Goal: Task Accomplishment & Management: Manage account settings

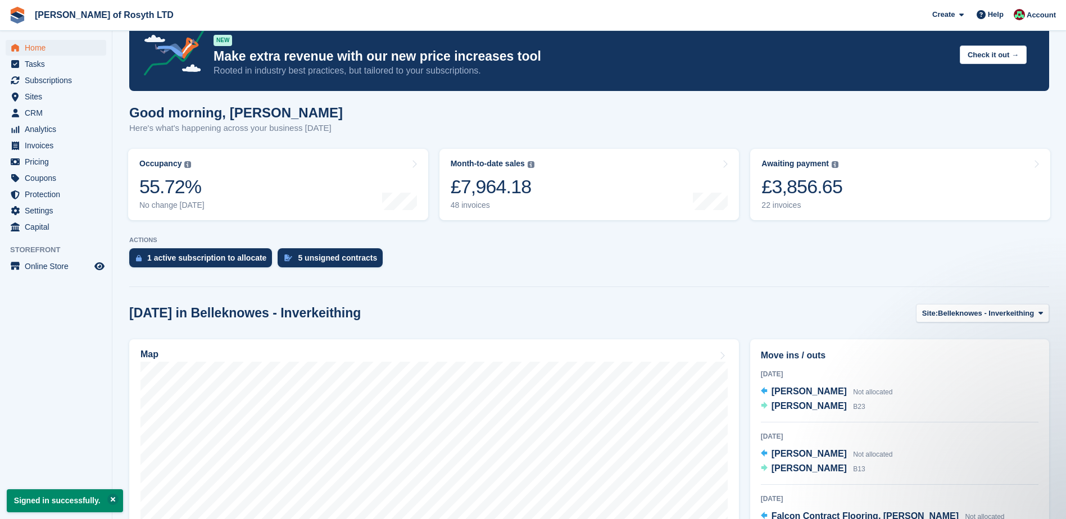
scroll to position [56, 0]
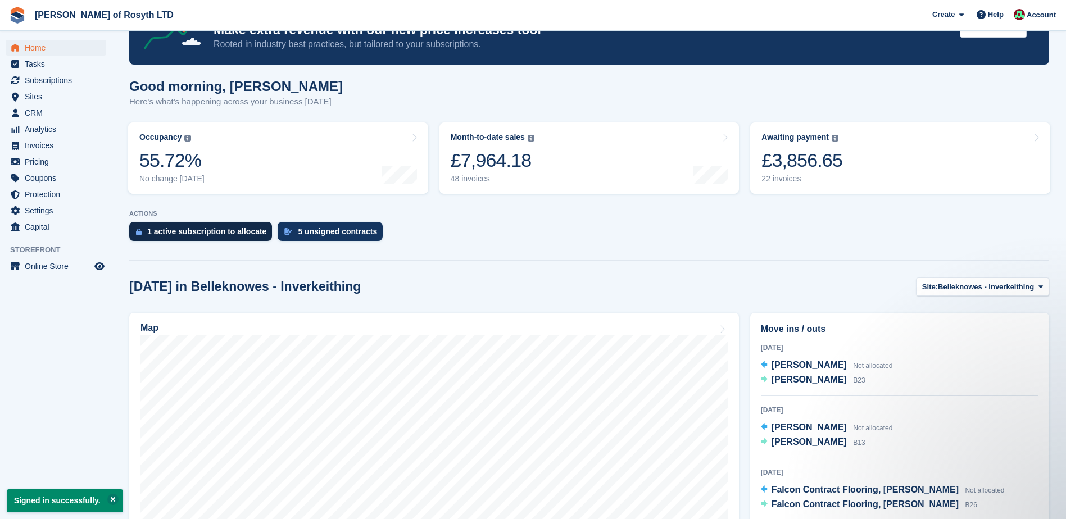
click at [204, 235] on div "1 active subscription to allocate" at bounding box center [206, 231] width 119 height 9
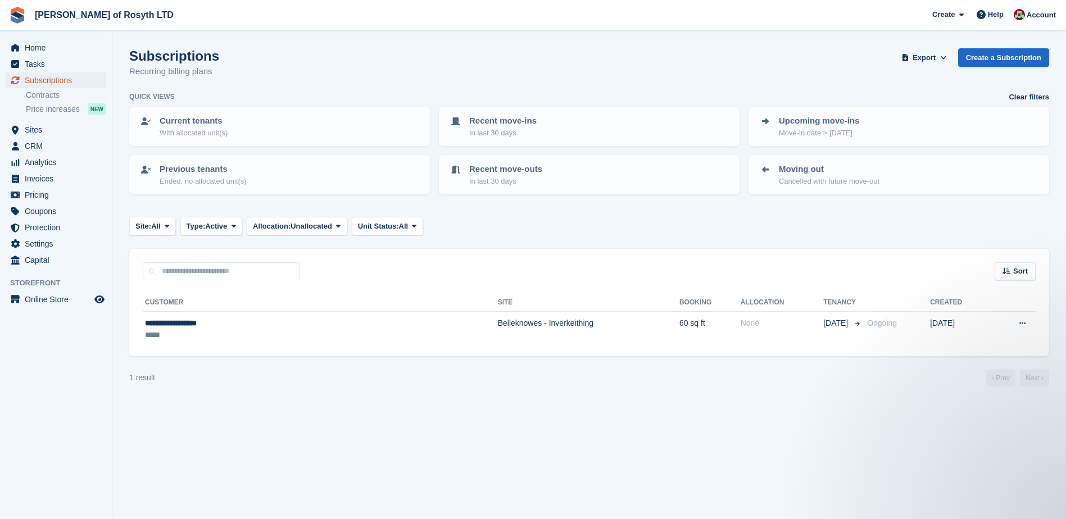
click at [44, 83] on span "Subscriptions" at bounding box center [58, 80] width 67 height 16
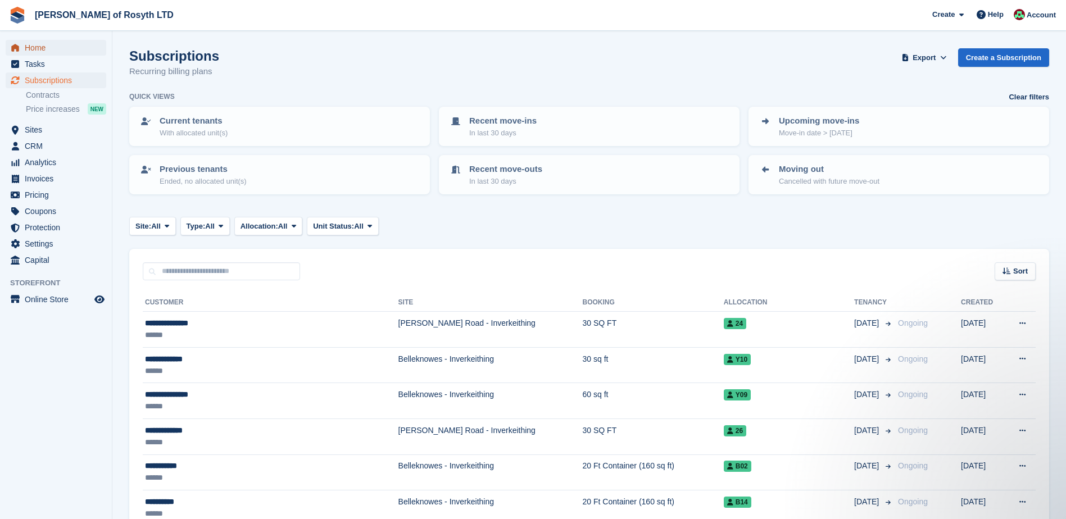
click at [29, 47] on span "Home" at bounding box center [58, 48] width 67 height 16
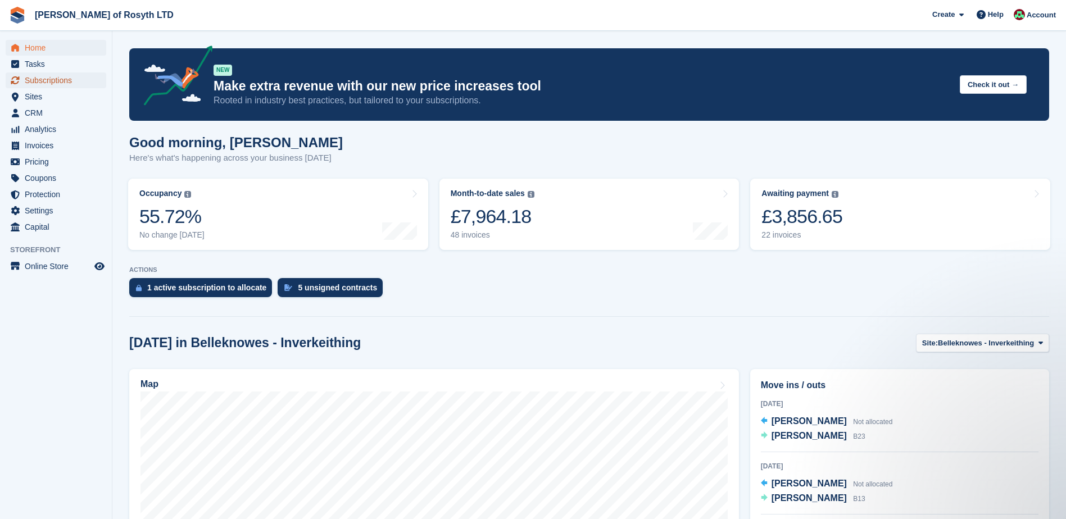
click at [44, 81] on span "Subscriptions" at bounding box center [58, 80] width 67 height 16
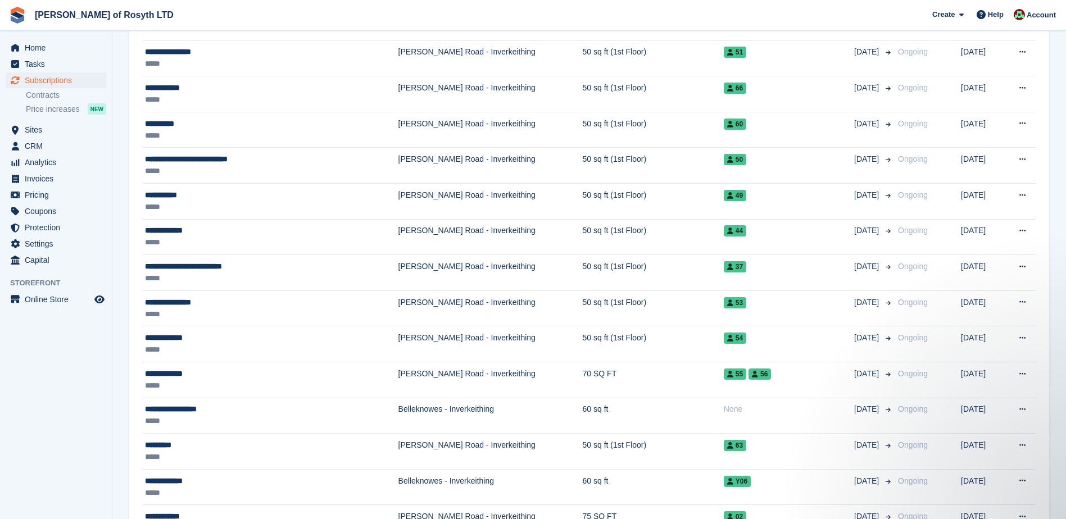
scroll to position [899, 0]
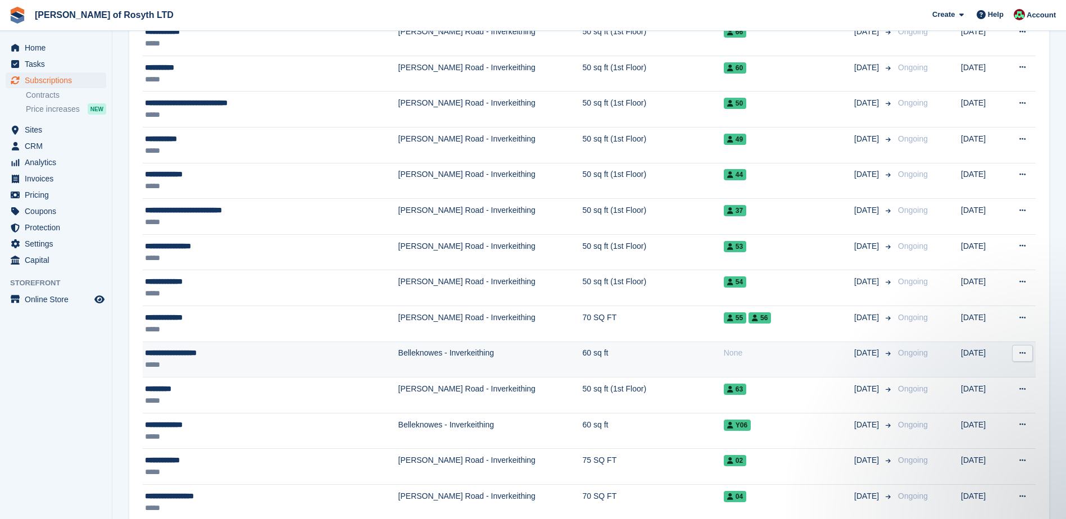
click at [256, 362] on div "*****" at bounding box center [239, 365] width 188 height 12
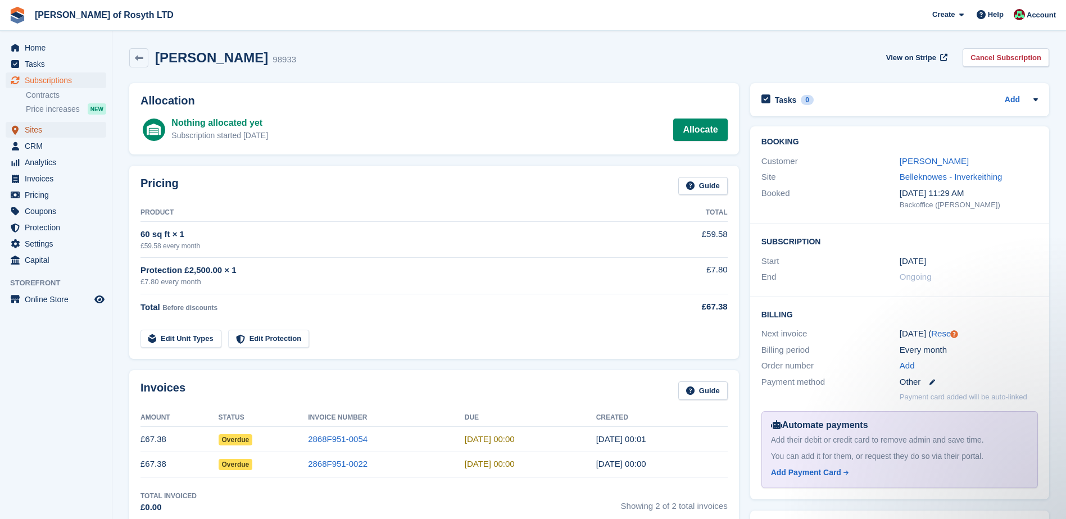
click at [52, 130] on span "Sites" at bounding box center [58, 130] width 67 height 16
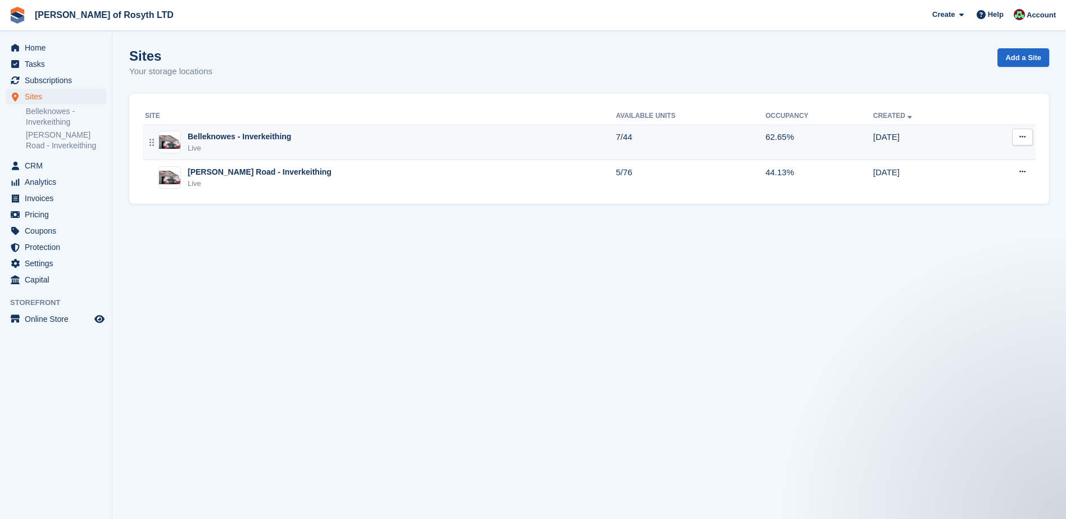
click at [221, 148] on div "Live" at bounding box center [239, 148] width 103 height 11
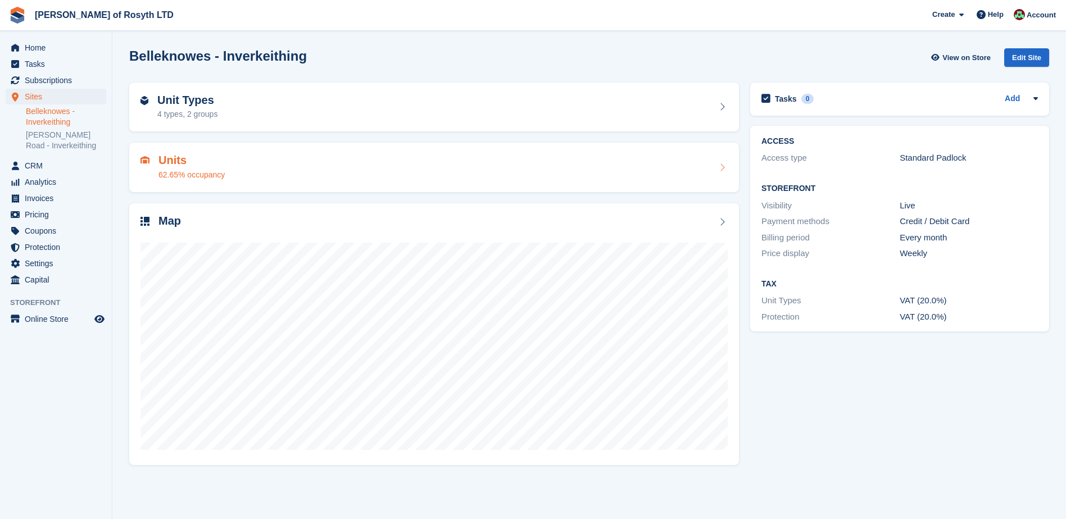
click at [176, 164] on h2 "Units" at bounding box center [191, 160] width 66 height 13
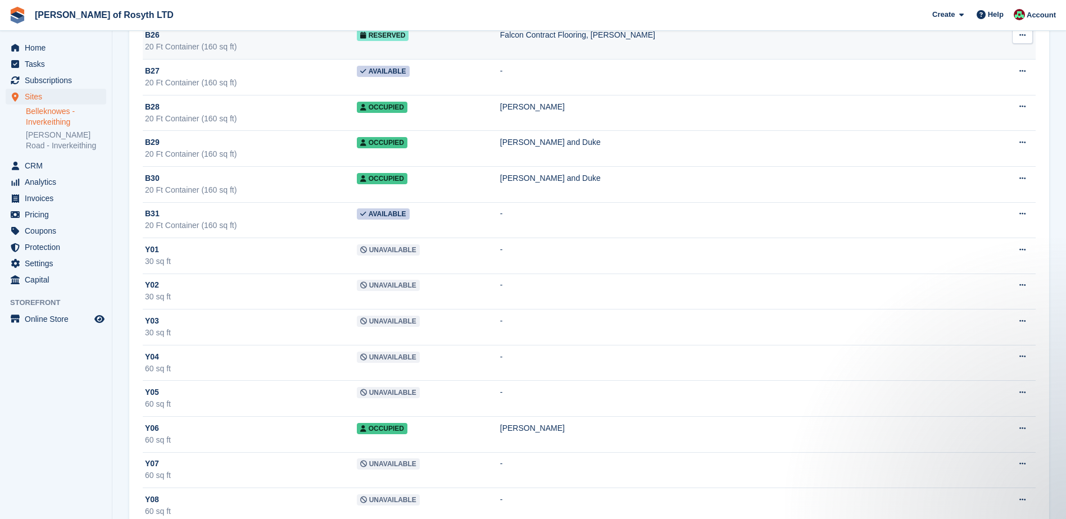
scroll to position [1220, 0]
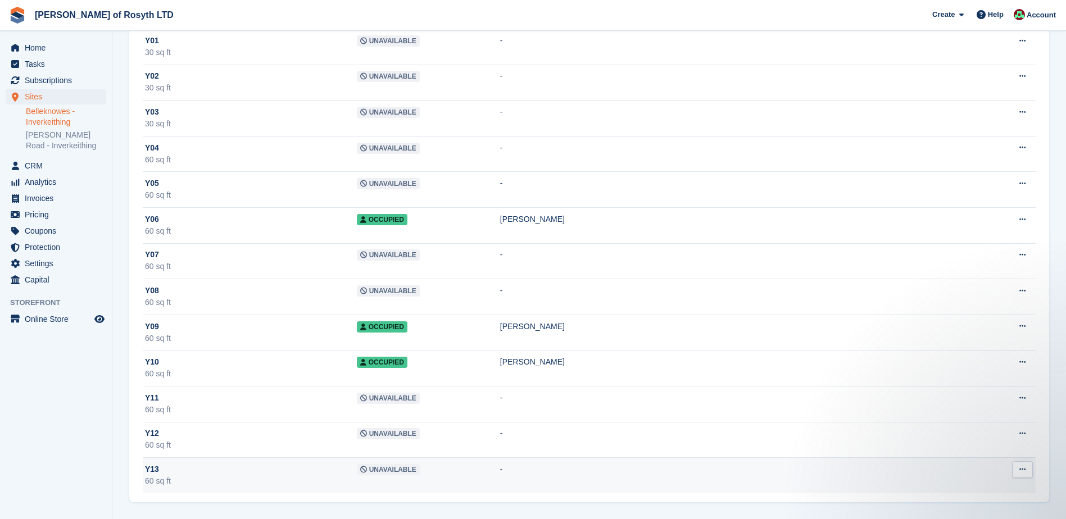
click at [485, 471] on td "Unavailable" at bounding box center [428, 475] width 143 height 35
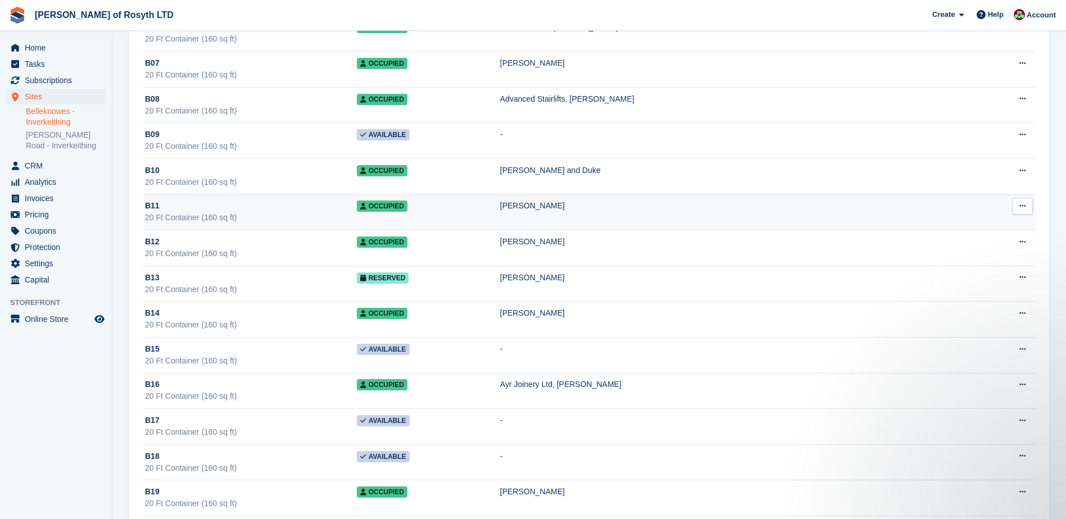
scroll to position [321, 0]
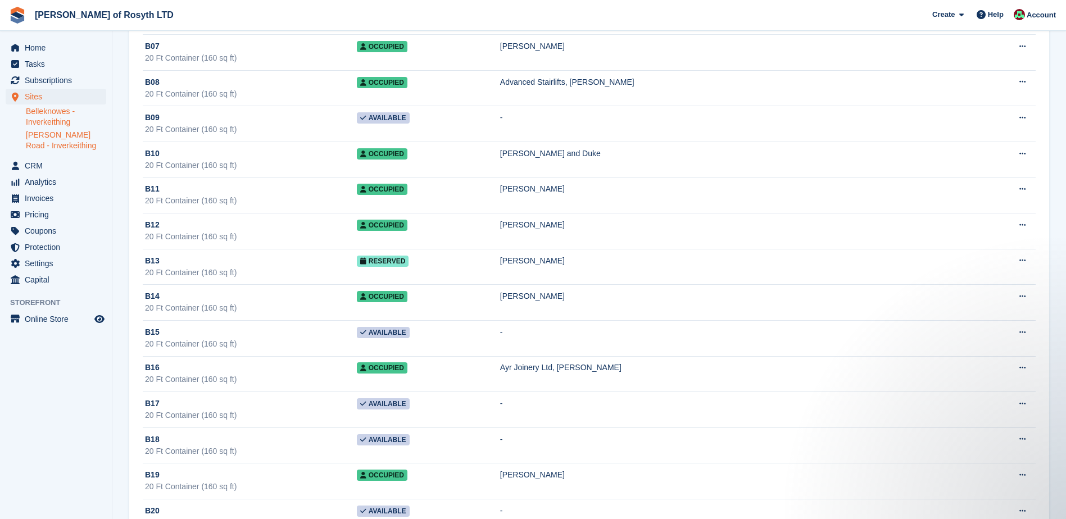
click at [40, 141] on link "[PERSON_NAME] Road - Inverkeithing" at bounding box center [66, 140] width 80 height 21
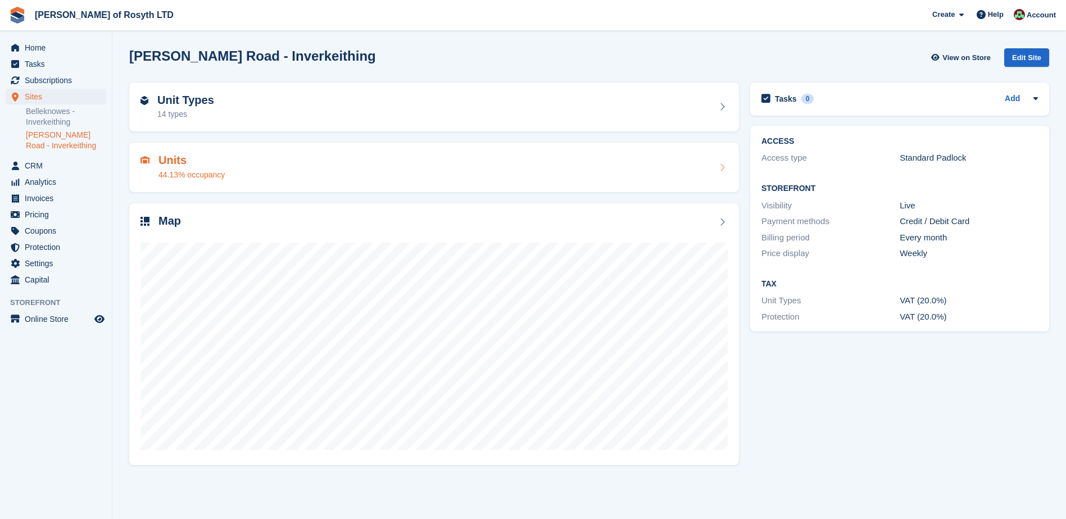
click at [249, 166] on div "Units 44.13% occupancy" at bounding box center [433, 167] width 587 height 27
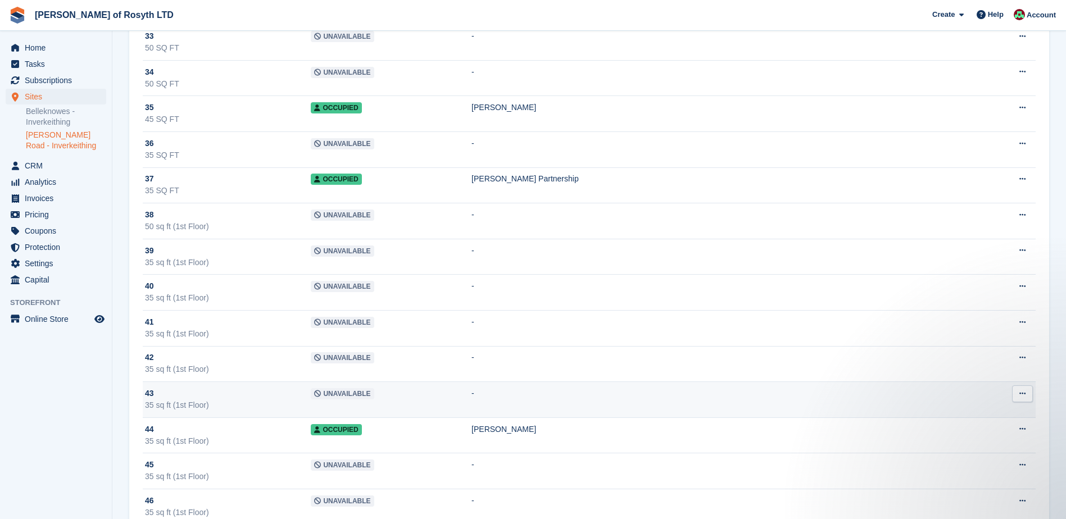
scroll to position [1240, 0]
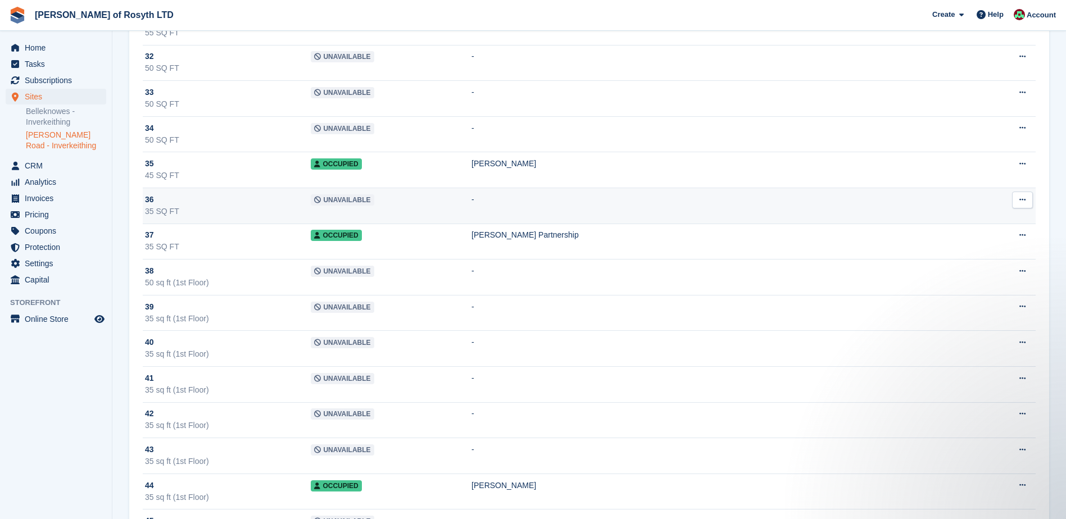
click at [423, 202] on td "Unavailable" at bounding box center [391, 206] width 161 height 36
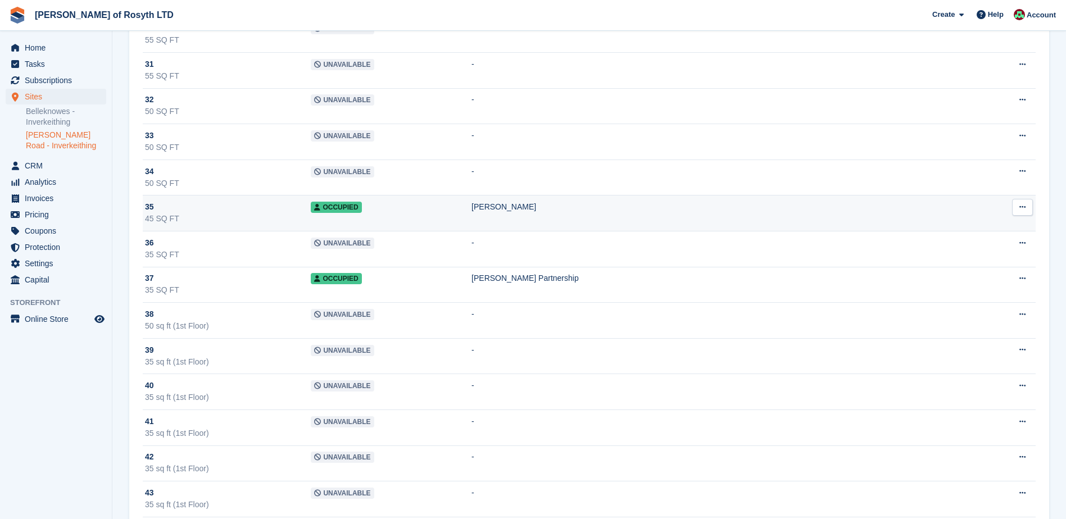
scroll to position [1184, 0]
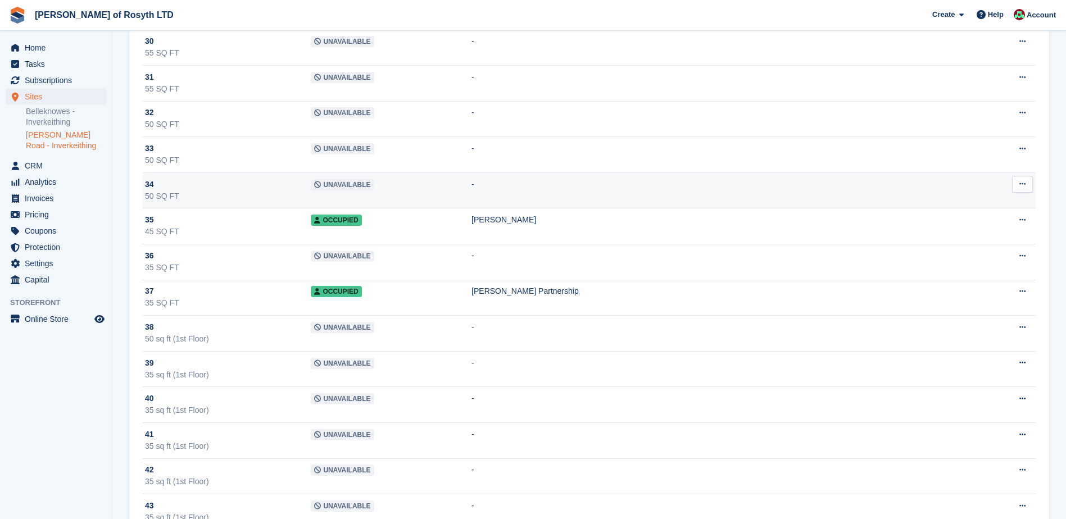
click at [425, 194] on td "Unavailable" at bounding box center [391, 191] width 161 height 36
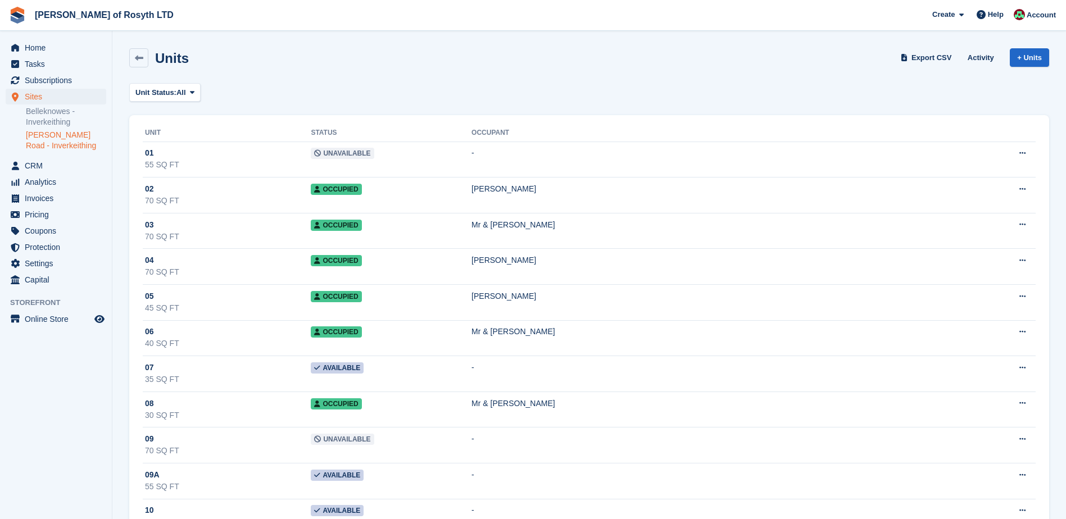
scroll to position [1184, 0]
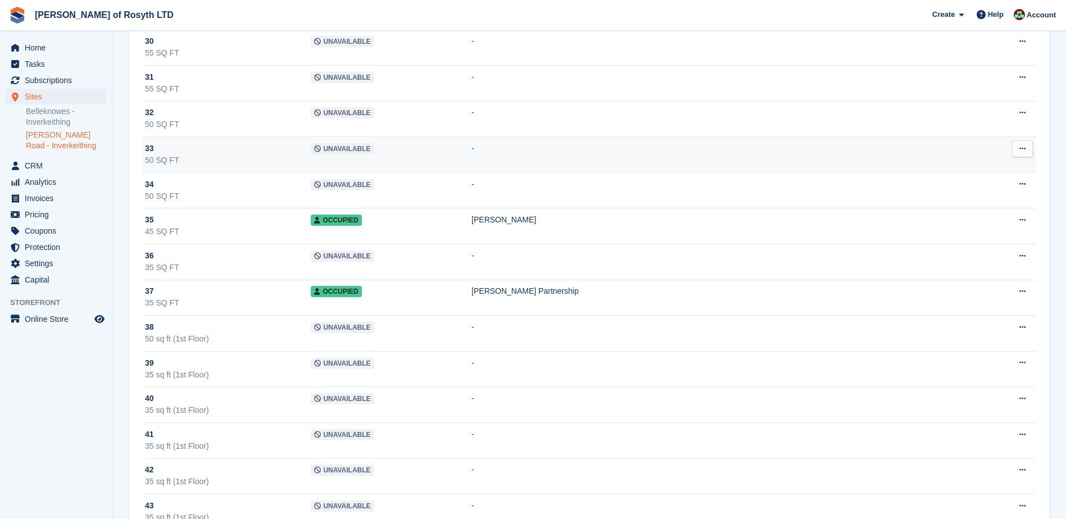
click at [429, 149] on td "Unavailable" at bounding box center [391, 155] width 161 height 36
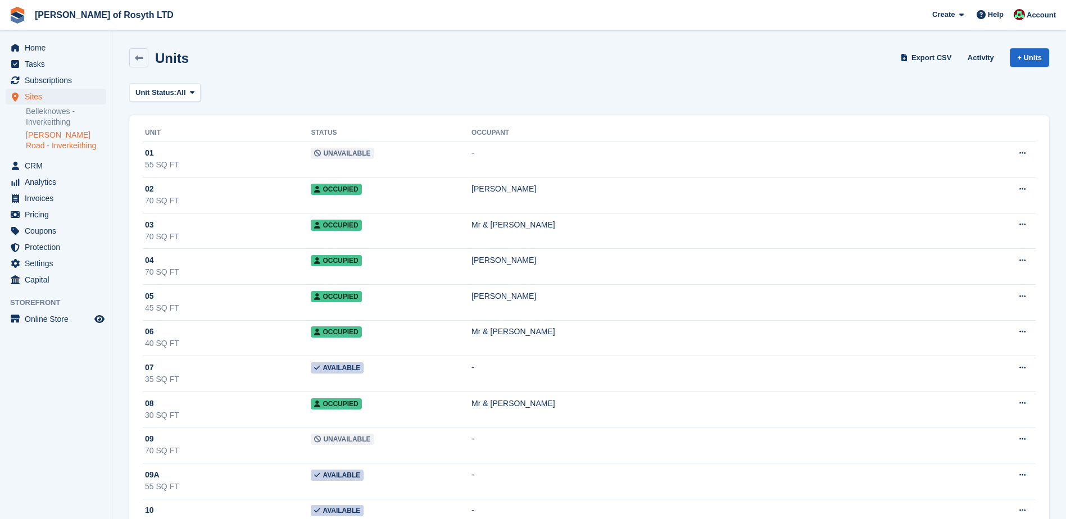
scroll to position [1184, 0]
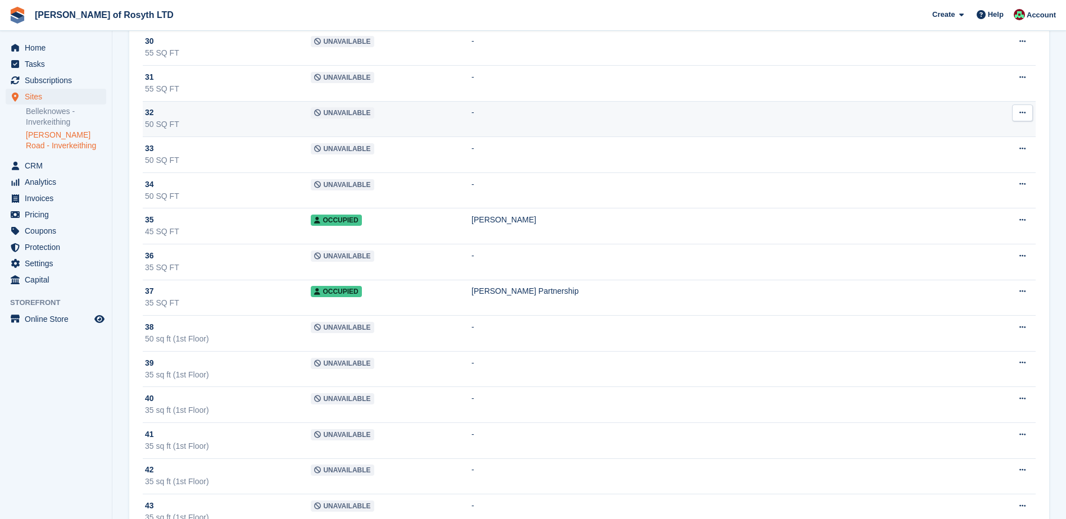
click at [425, 116] on td "Unavailable" at bounding box center [391, 119] width 161 height 36
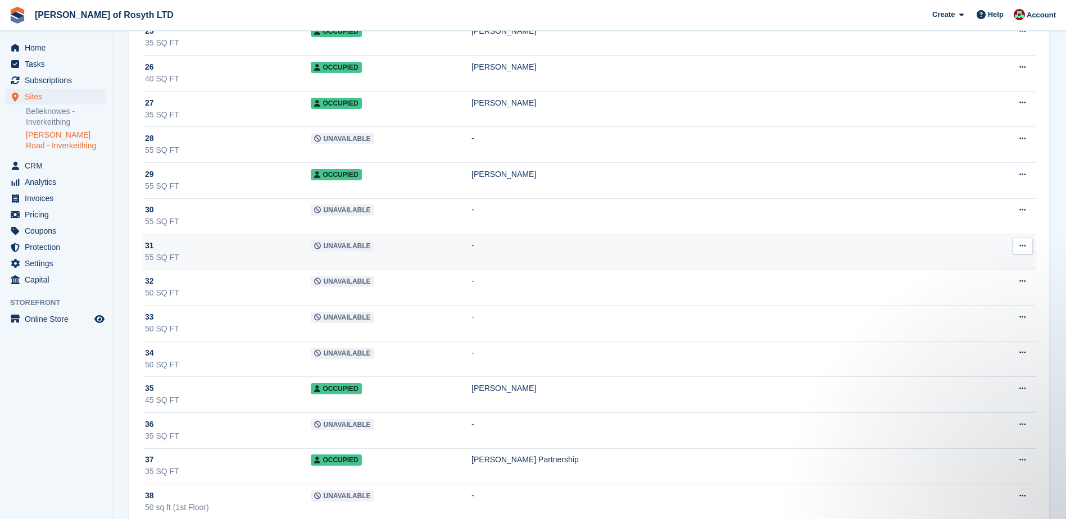
click at [392, 255] on td "Unavailable" at bounding box center [391, 252] width 161 height 36
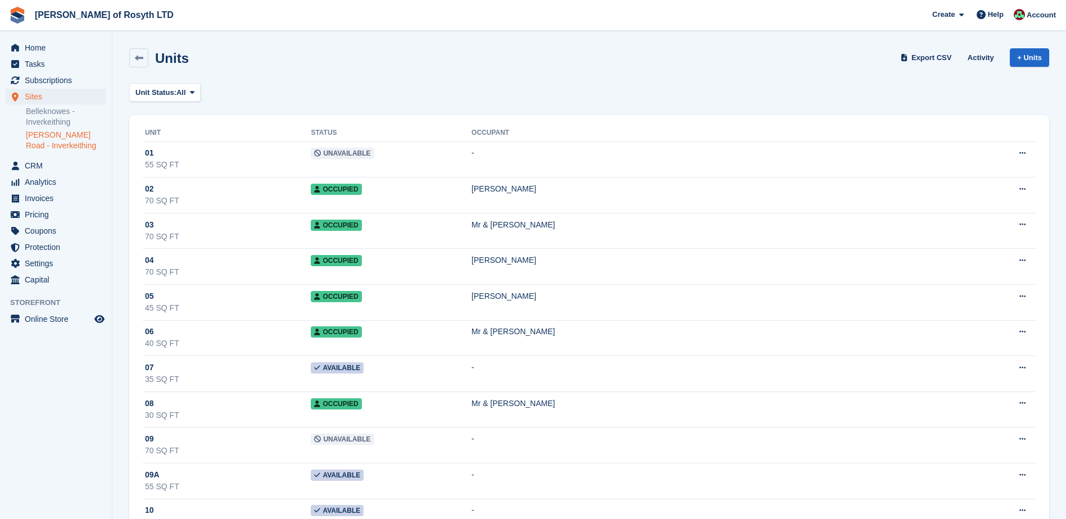
scroll to position [1015, 0]
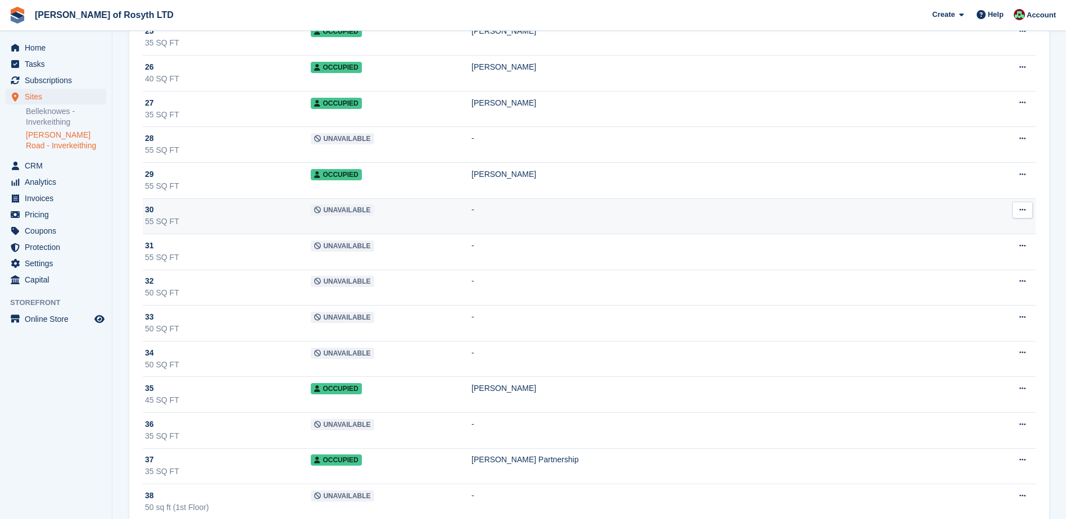
click at [388, 218] on td "Unavailable" at bounding box center [391, 216] width 161 height 36
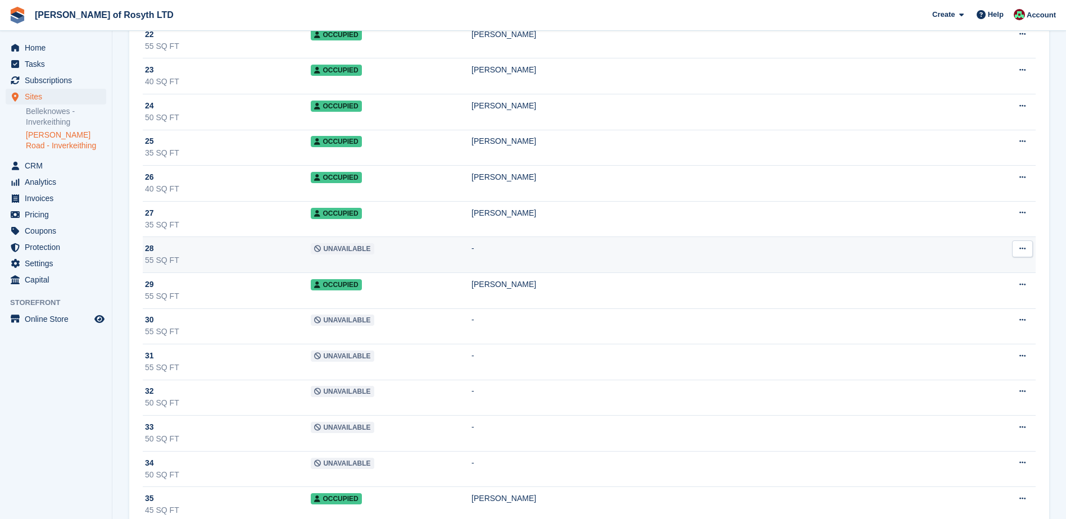
scroll to position [903, 0]
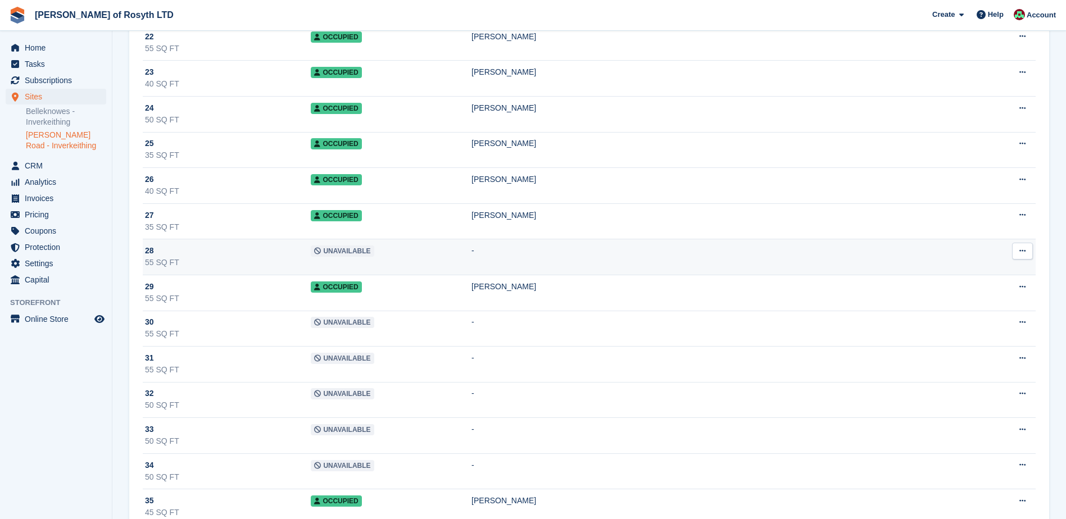
click at [414, 252] on td "Unavailable" at bounding box center [391, 257] width 161 height 36
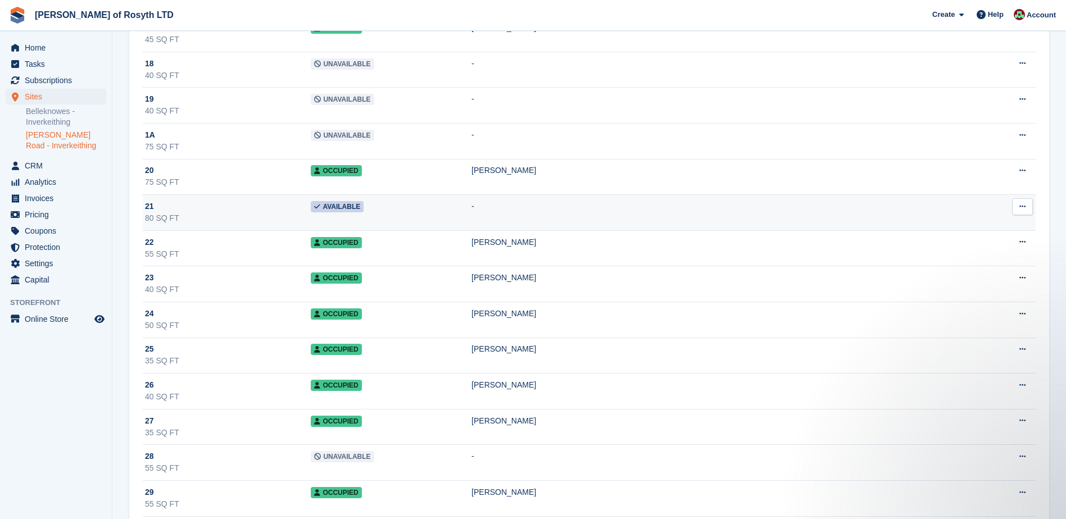
scroll to position [678, 0]
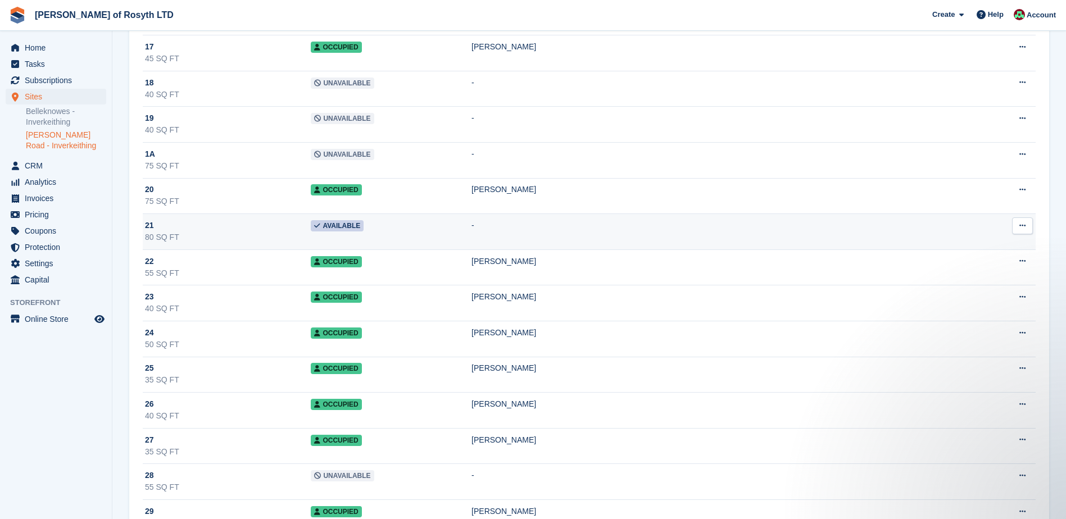
click at [419, 235] on td "Available" at bounding box center [391, 232] width 161 height 36
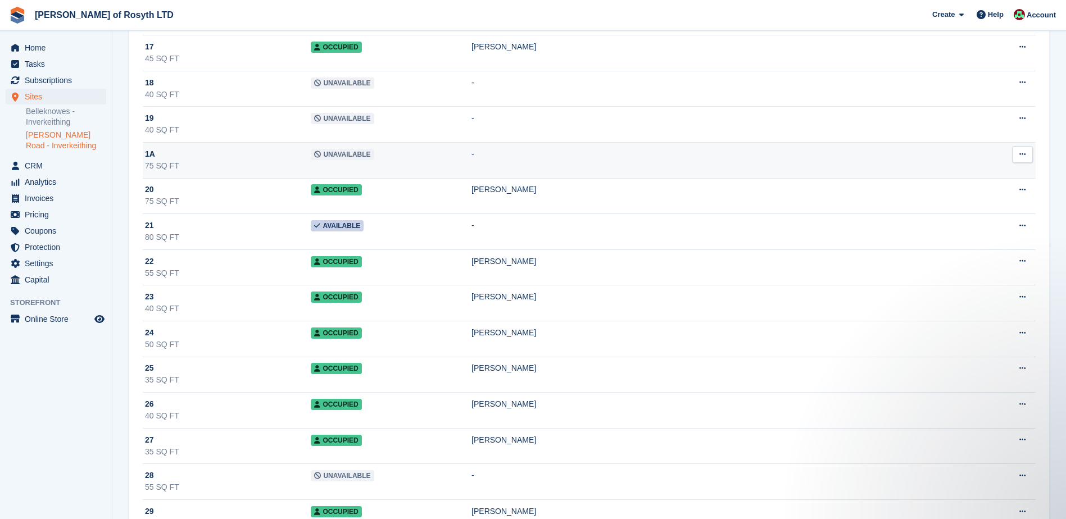
click at [442, 160] on td "Unavailable" at bounding box center [391, 160] width 161 height 36
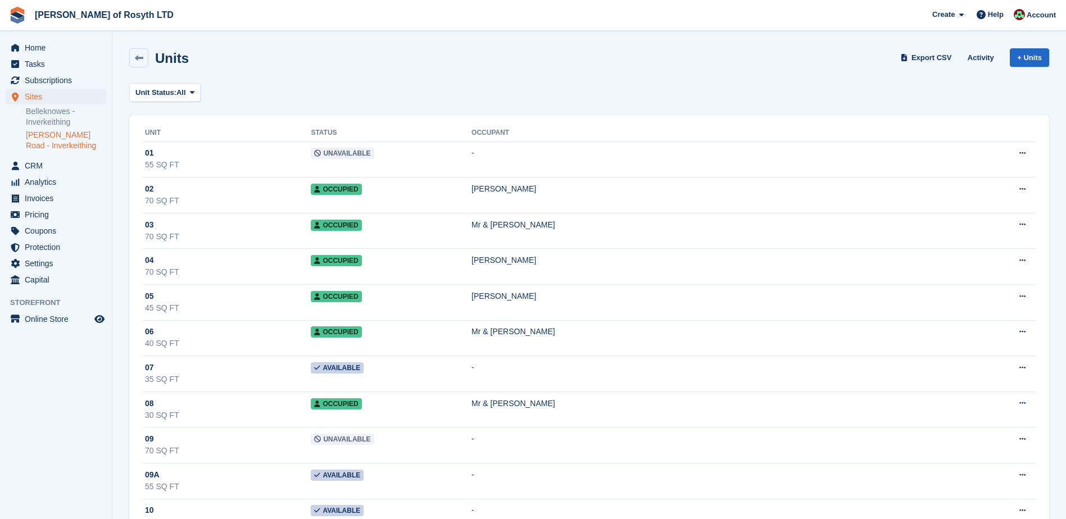
scroll to position [678, 0]
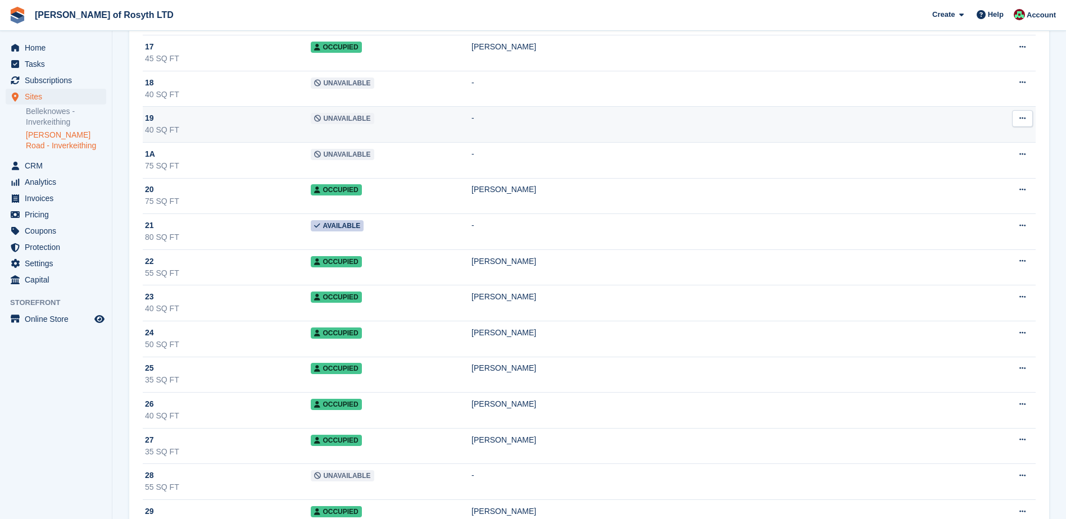
click at [370, 122] on span "Unavailable" at bounding box center [342, 118] width 63 height 11
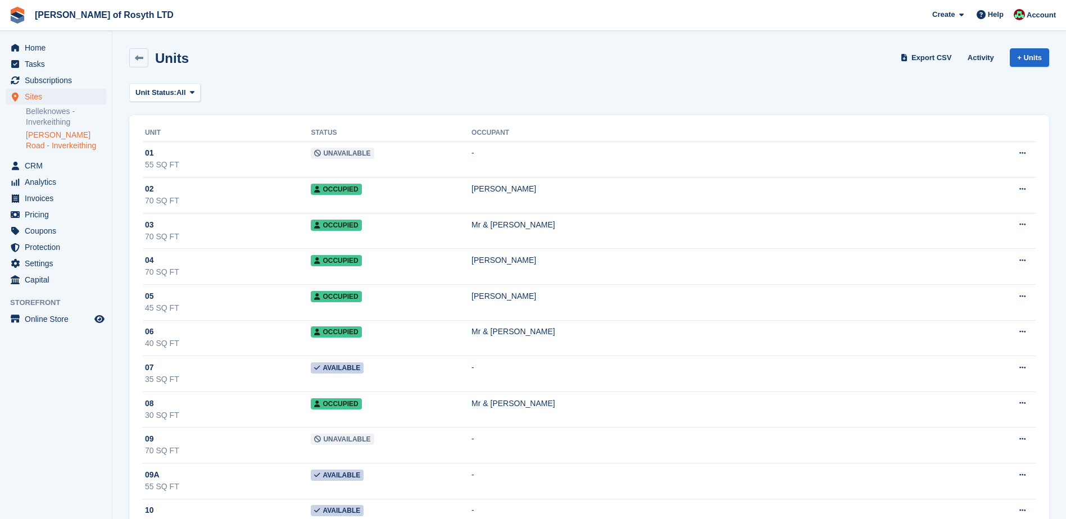
scroll to position [678, 0]
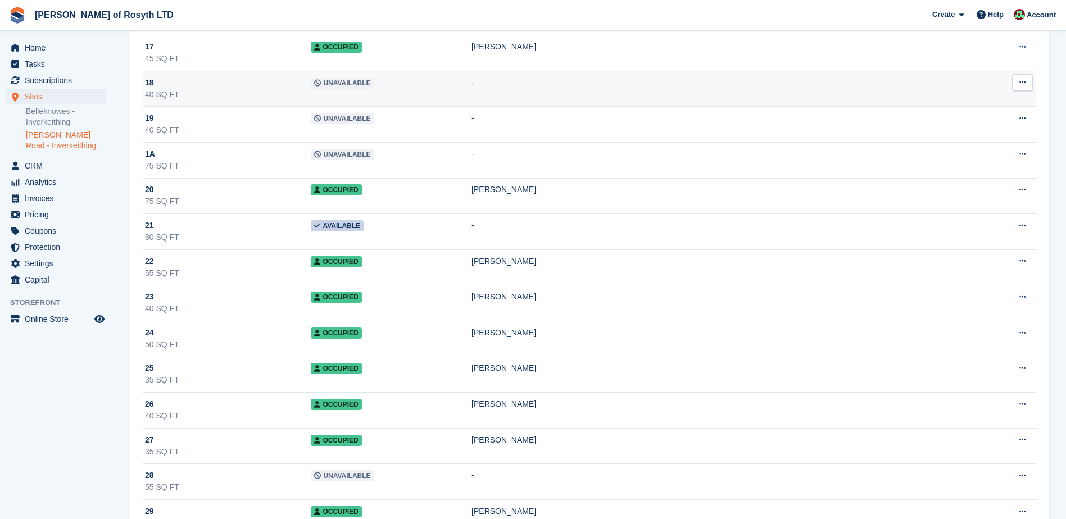
click at [424, 84] on td "Unavailable" at bounding box center [391, 89] width 161 height 36
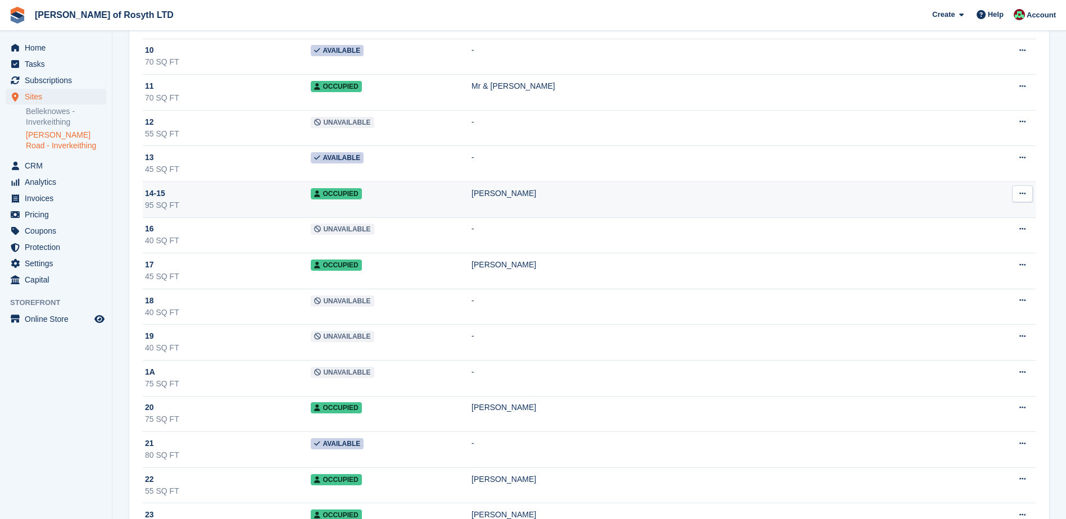
scroll to position [397, 0]
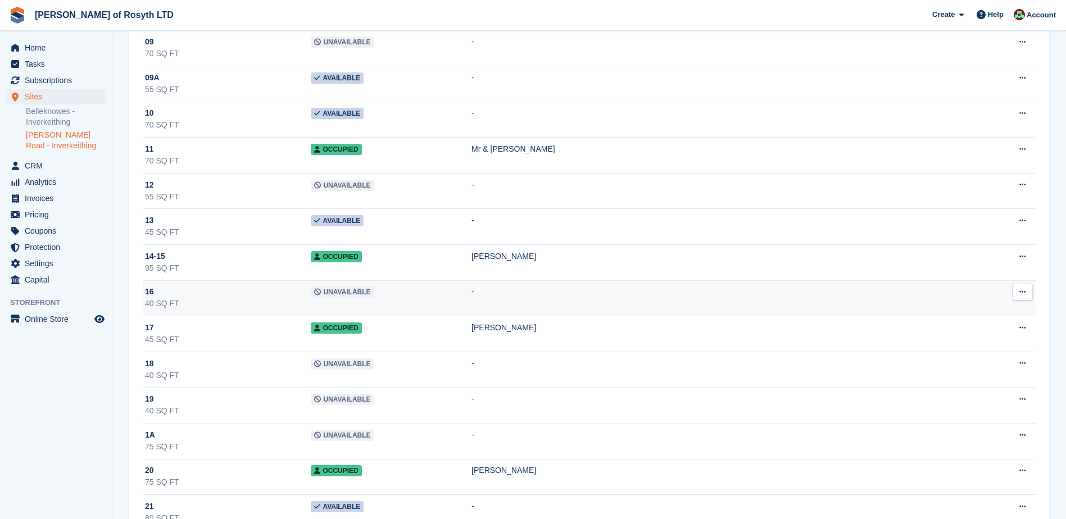
click at [409, 294] on td "Unavailable" at bounding box center [391, 298] width 161 height 36
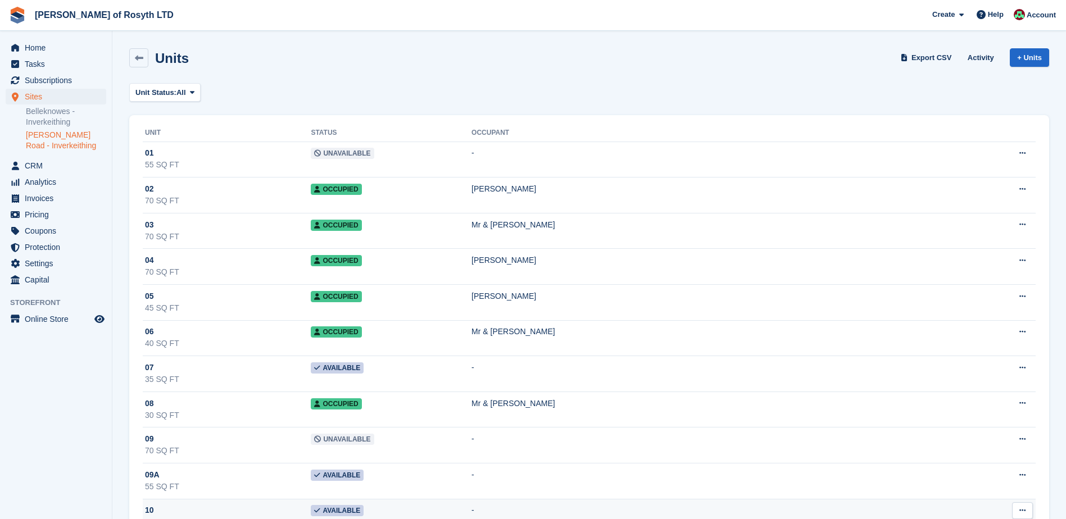
scroll to position [397, 0]
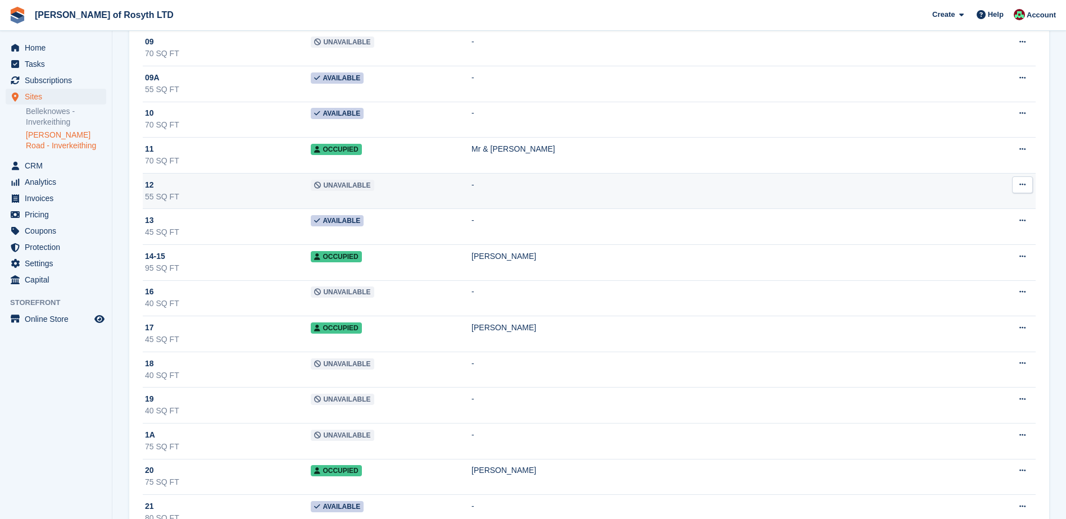
click at [422, 199] on td "Unavailable" at bounding box center [391, 191] width 161 height 36
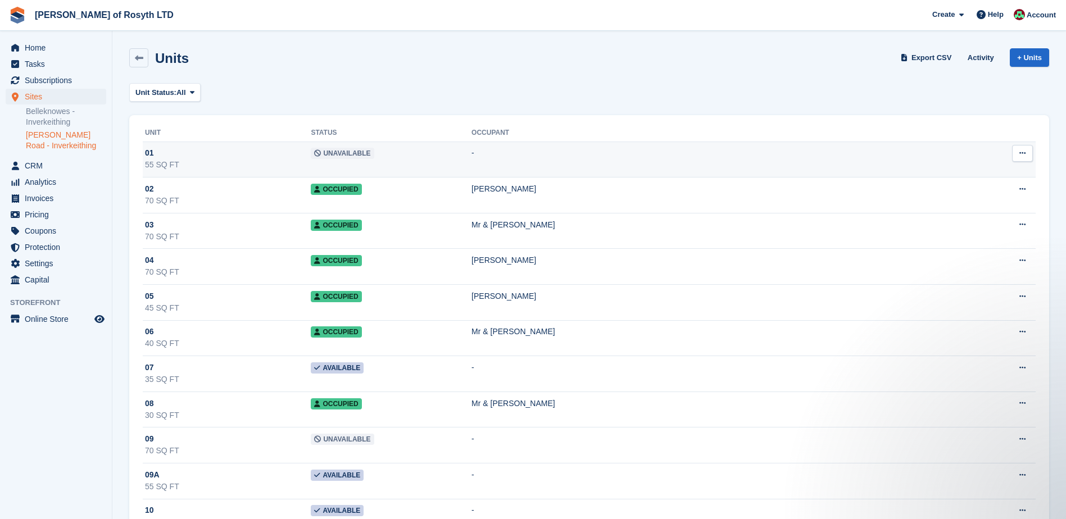
click at [429, 161] on td "Unavailable" at bounding box center [391, 160] width 161 height 36
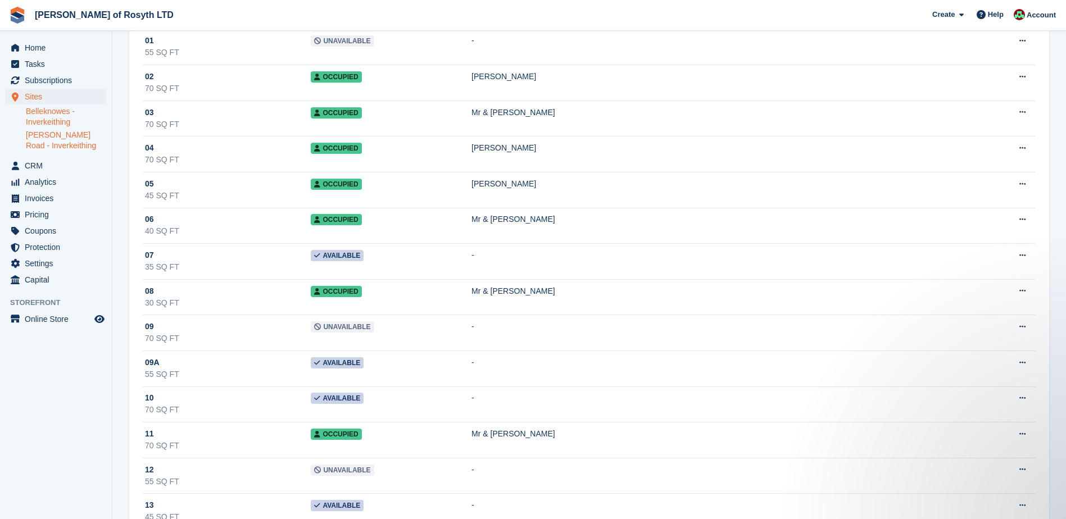
click at [42, 116] on link "Belleknowes - Inverkeithing" at bounding box center [66, 116] width 80 height 21
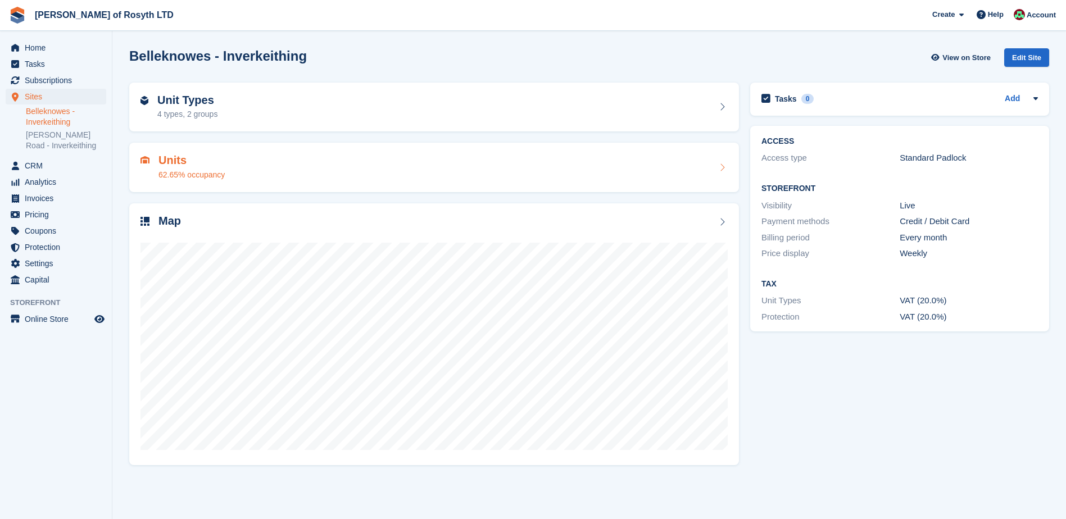
click at [193, 160] on h2 "Units" at bounding box center [191, 160] width 66 height 13
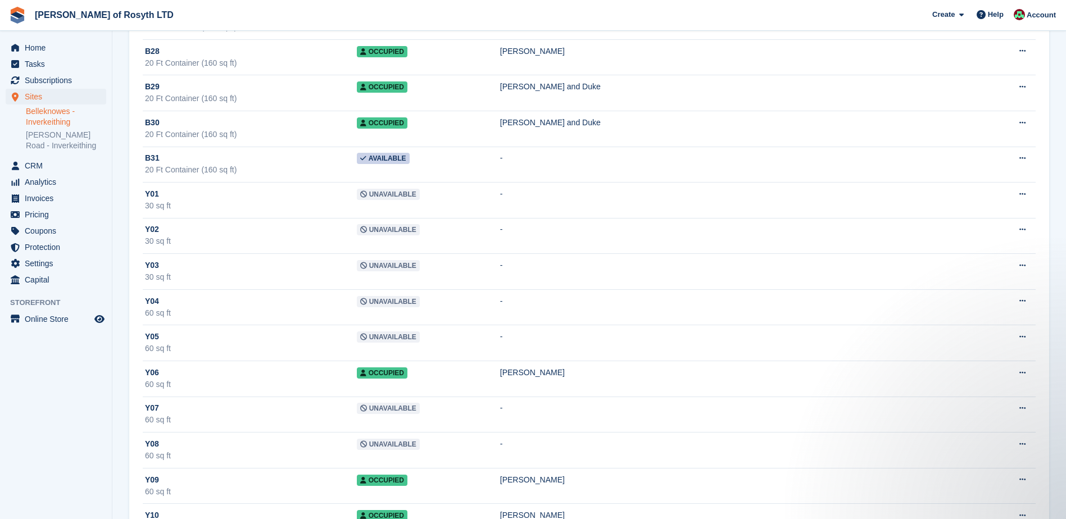
scroll to position [1068, 0]
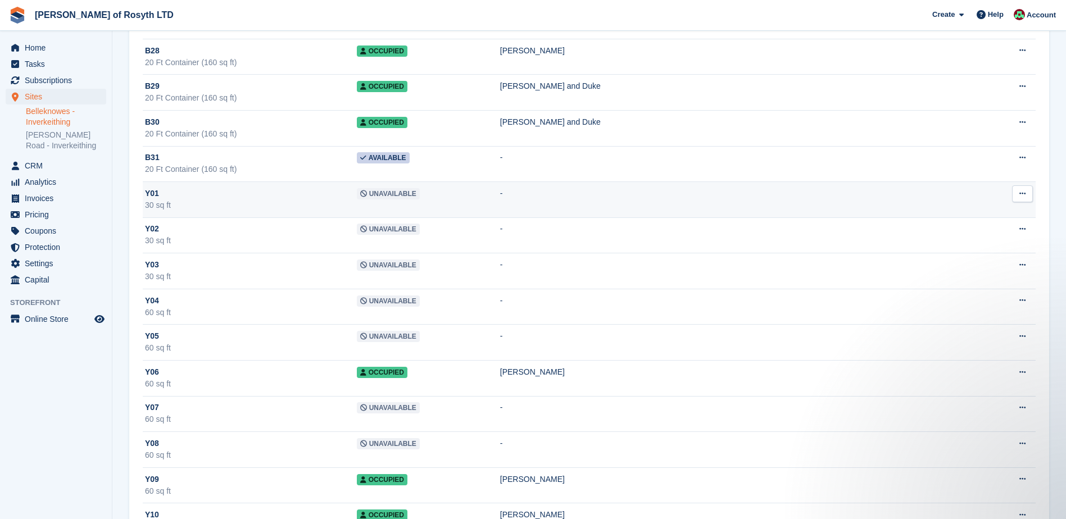
click at [500, 205] on td "Unavailable" at bounding box center [428, 200] width 143 height 36
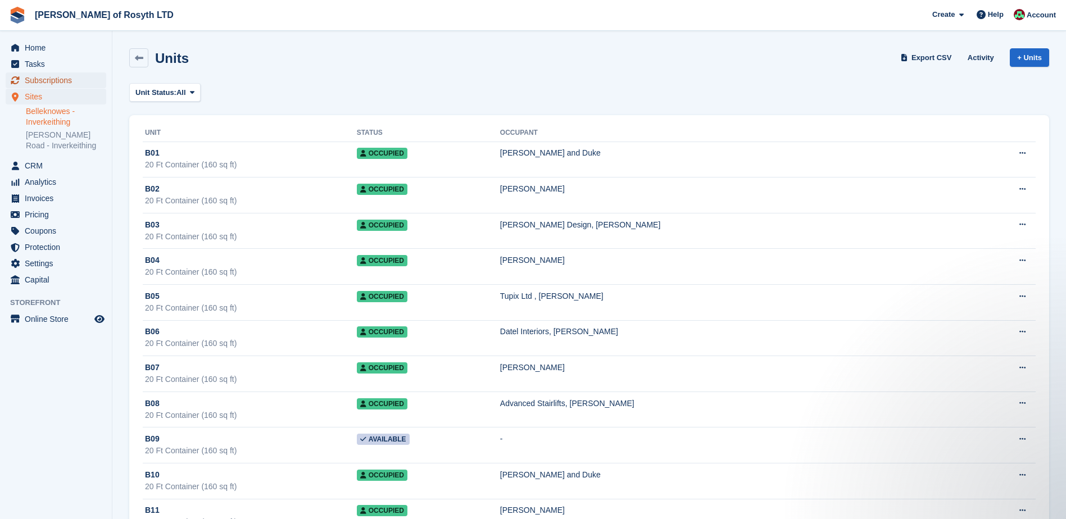
click at [46, 81] on span "Subscriptions" at bounding box center [58, 80] width 67 height 16
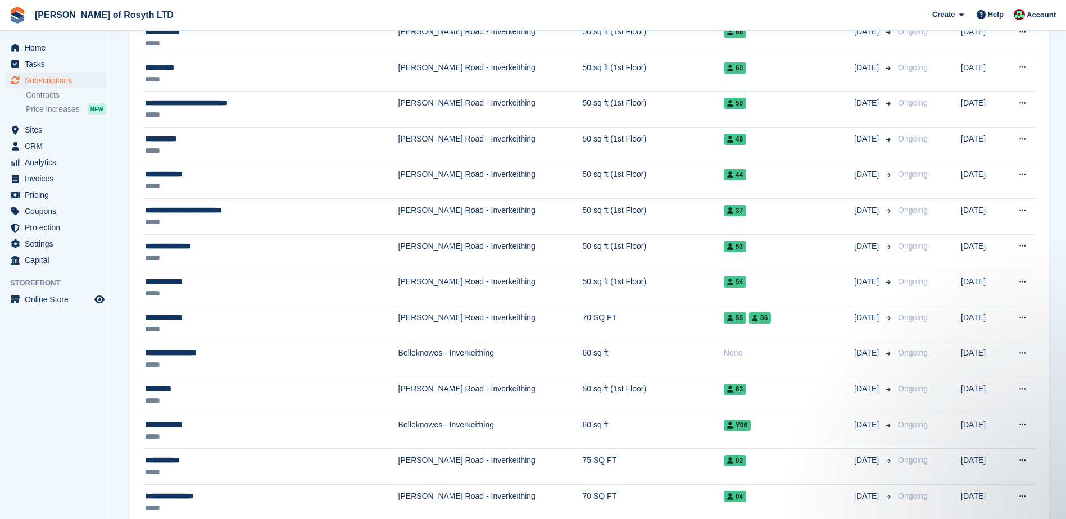
scroll to position [955, 0]
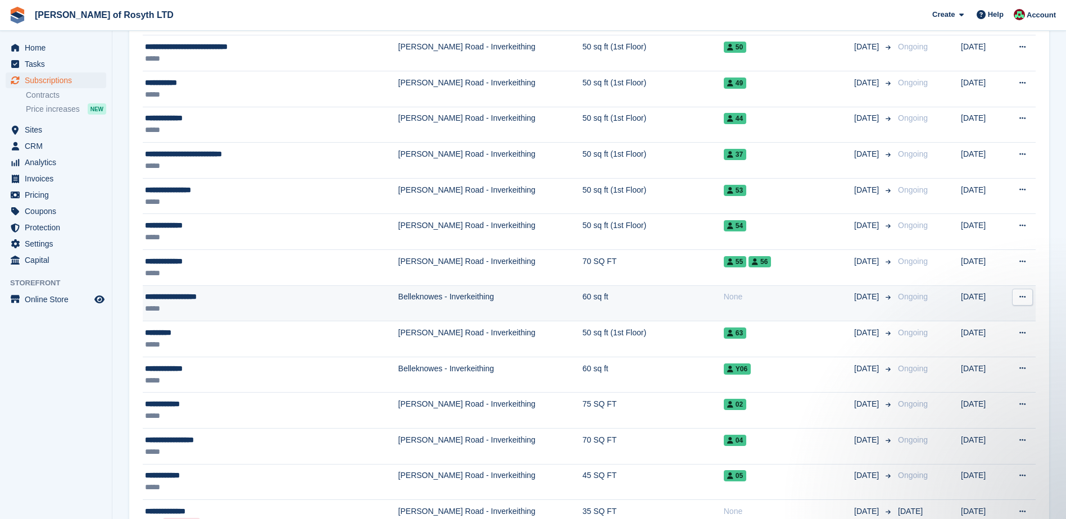
click at [1026, 298] on button at bounding box center [1022, 297] width 21 height 17
click at [1008, 319] on p "View customer" at bounding box center [979, 319] width 98 height 15
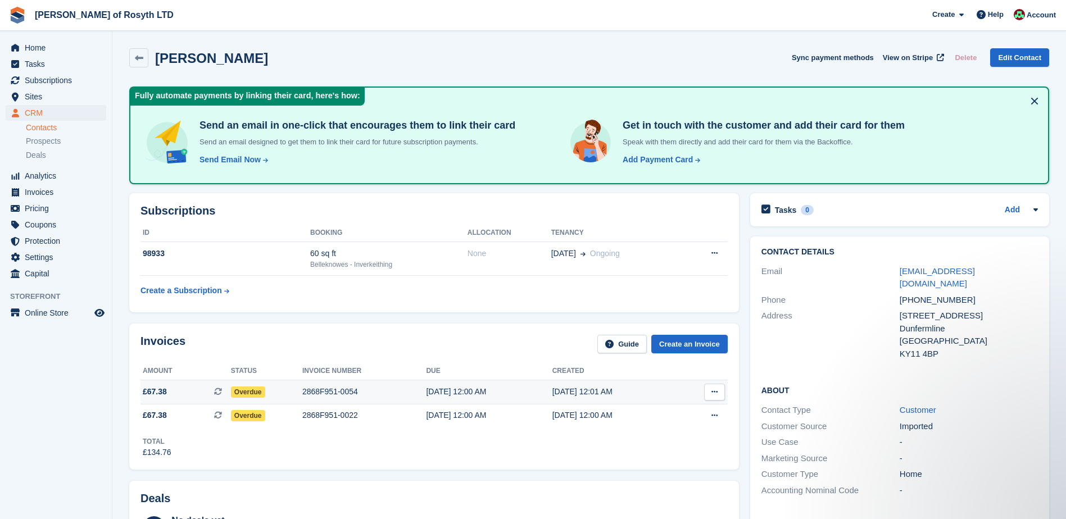
click at [716, 391] on icon at bounding box center [714, 391] width 6 height 7
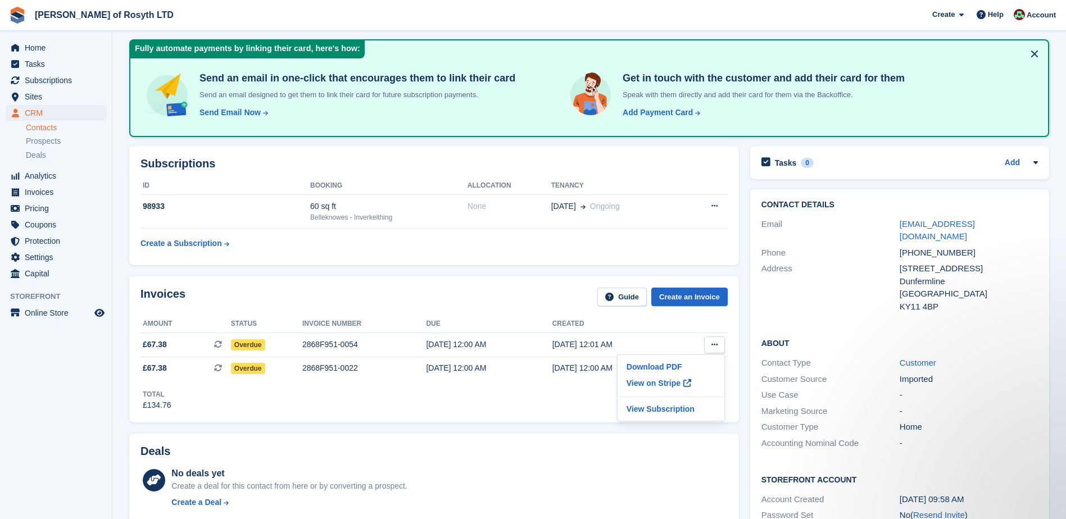
scroll to position [47, 0]
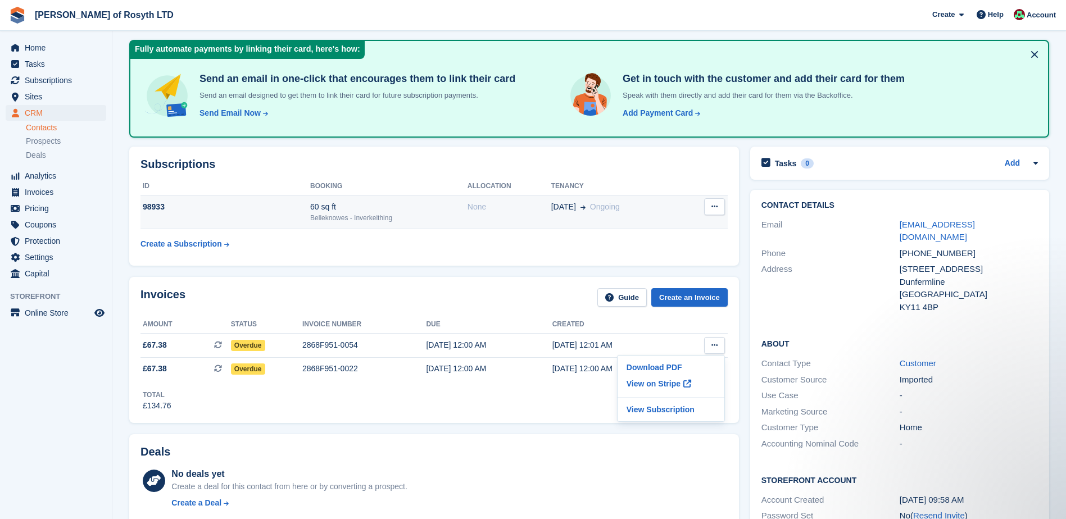
click at [712, 207] on icon at bounding box center [714, 206] width 6 height 7
click at [713, 207] on icon at bounding box center [714, 206] width 6 height 7
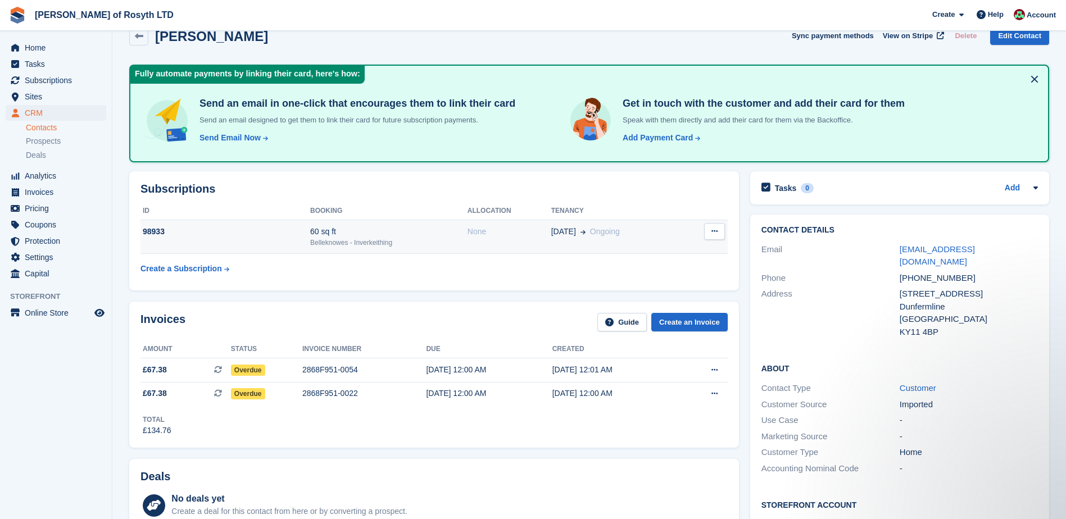
scroll to position [0, 0]
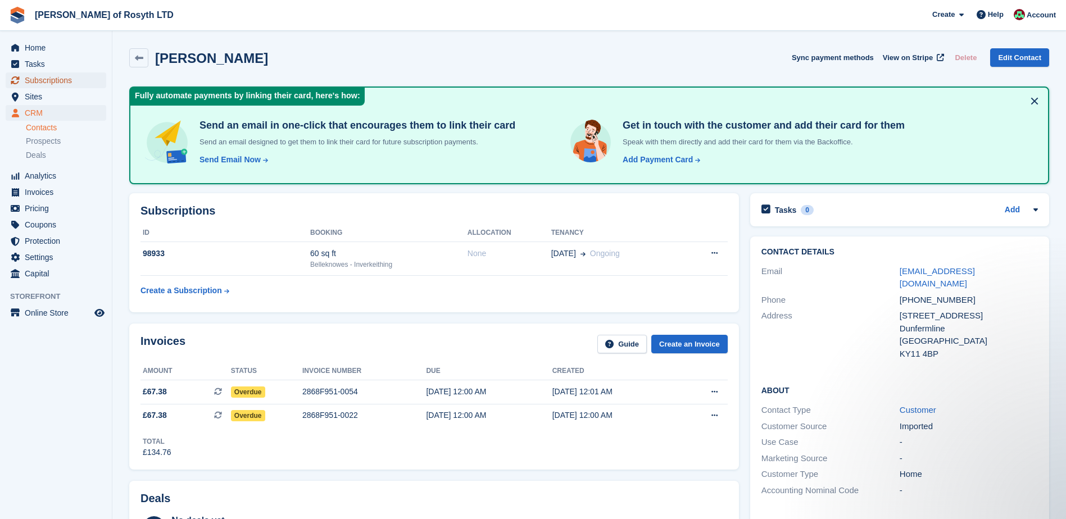
click at [48, 83] on span "Subscriptions" at bounding box center [58, 80] width 67 height 16
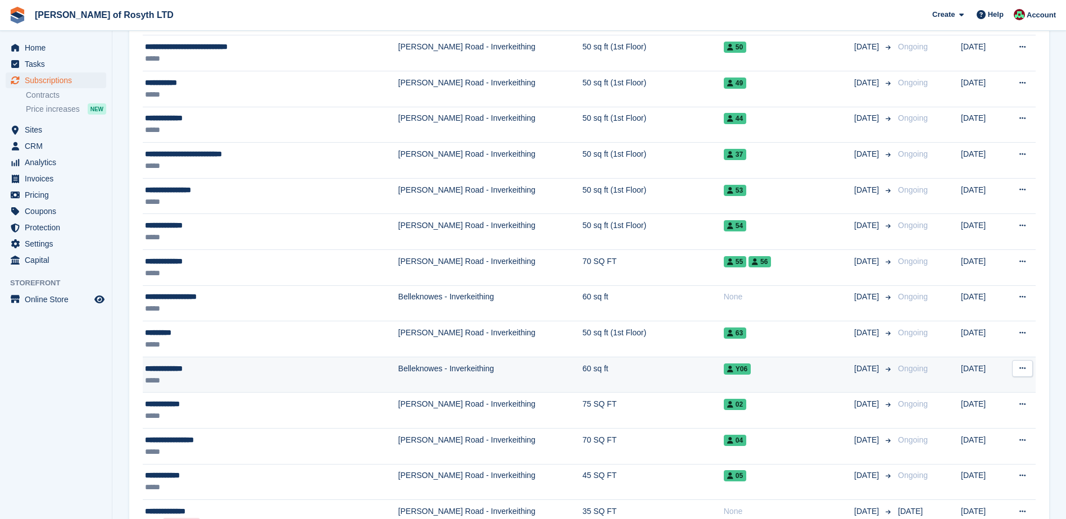
scroll to position [1124, 0]
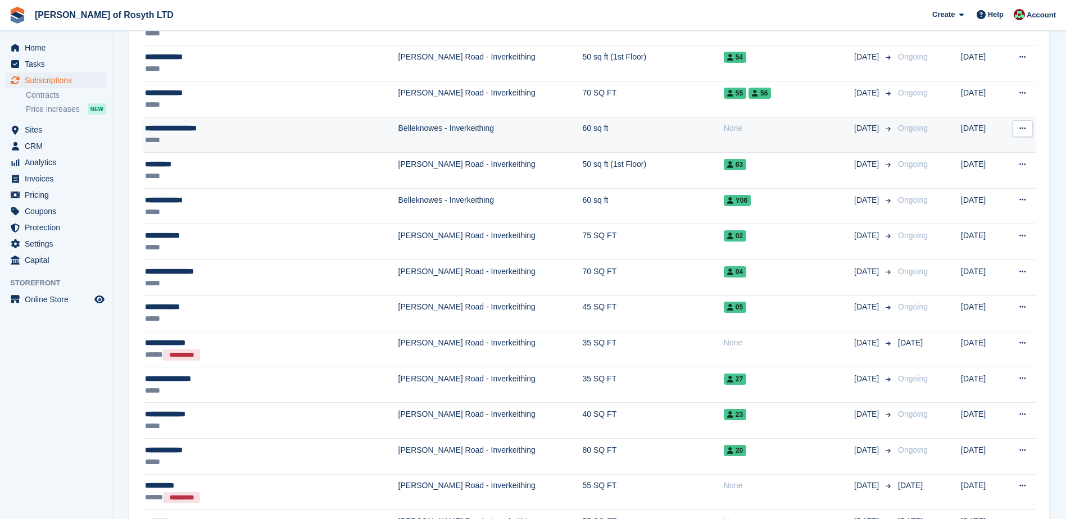
click at [1022, 129] on icon at bounding box center [1022, 128] width 6 height 7
click at [176, 129] on div "**********" at bounding box center [239, 128] width 188 height 12
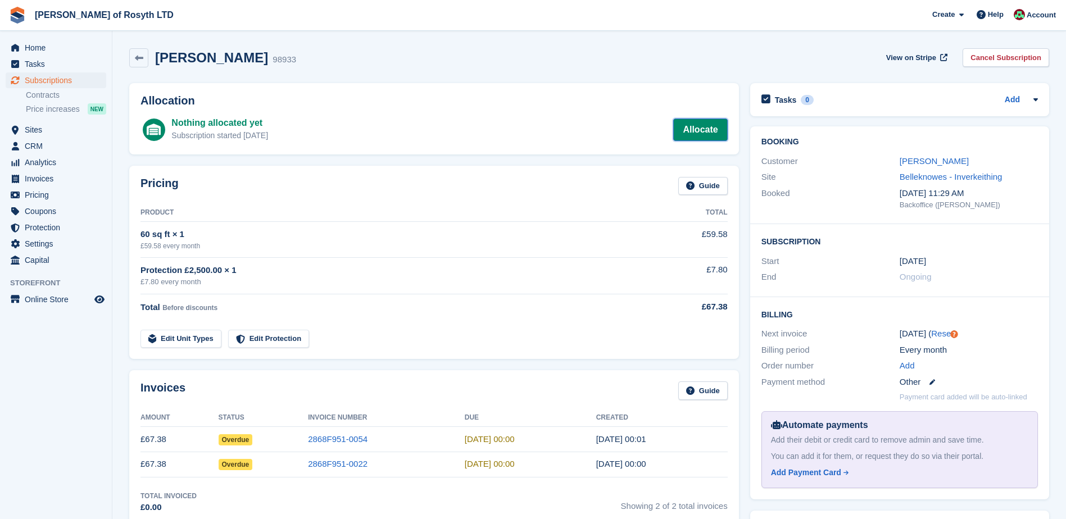
click at [701, 130] on link "Allocate" at bounding box center [700, 130] width 54 height 22
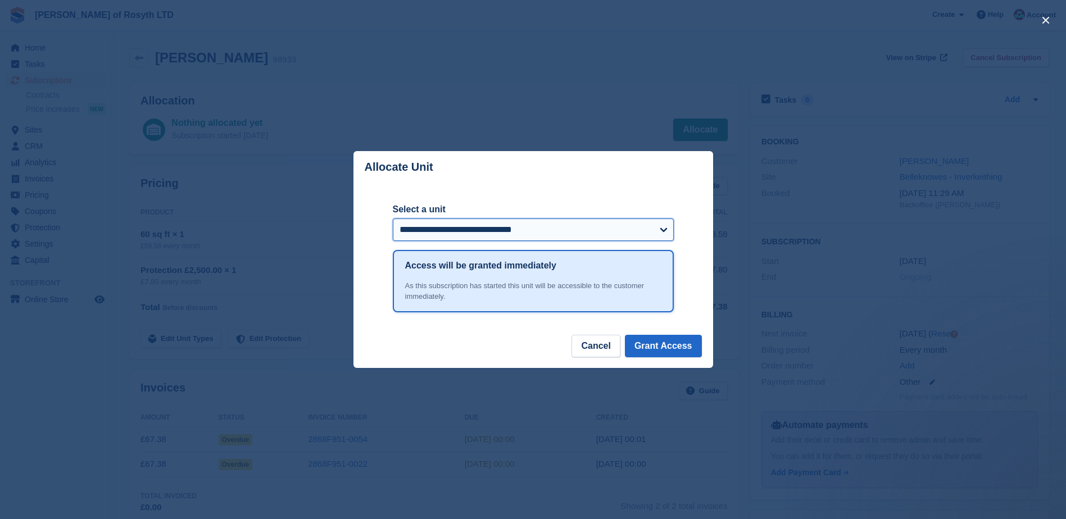
click at [665, 229] on select "**********" at bounding box center [533, 230] width 281 height 22
click at [697, 193] on div "**********" at bounding box center [533, 258] width 360 height 151
click at [604, 346] on button "Cancel" at bounding box center [595, 346] width 48 height 22
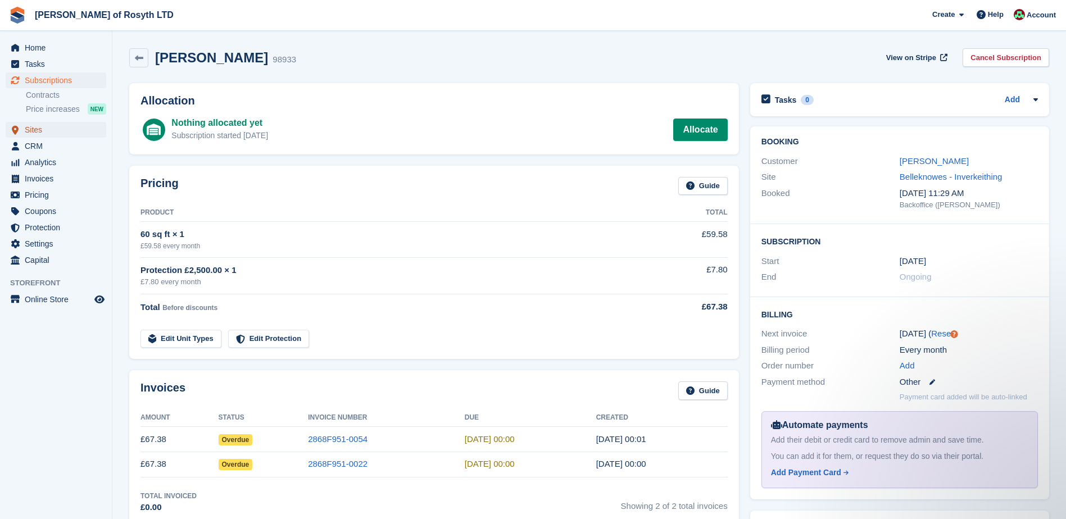
click at [29, 128] on span "Sites" at bounding box center [58, 130] width 67 height 16
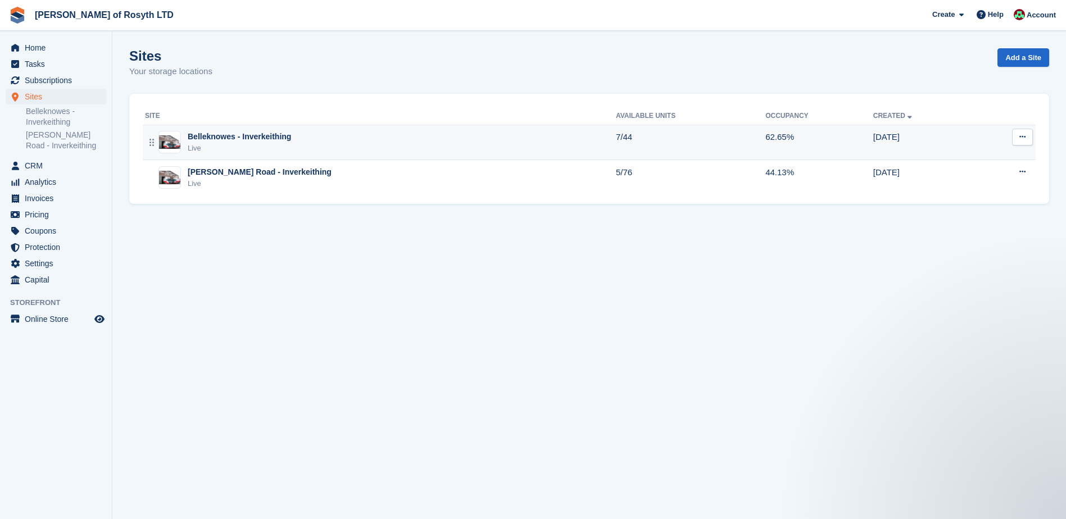
click at [317, 141] on div "Belleknowes - Inverkeithing Live" at bounding box center [380, 142] width 471 height 23
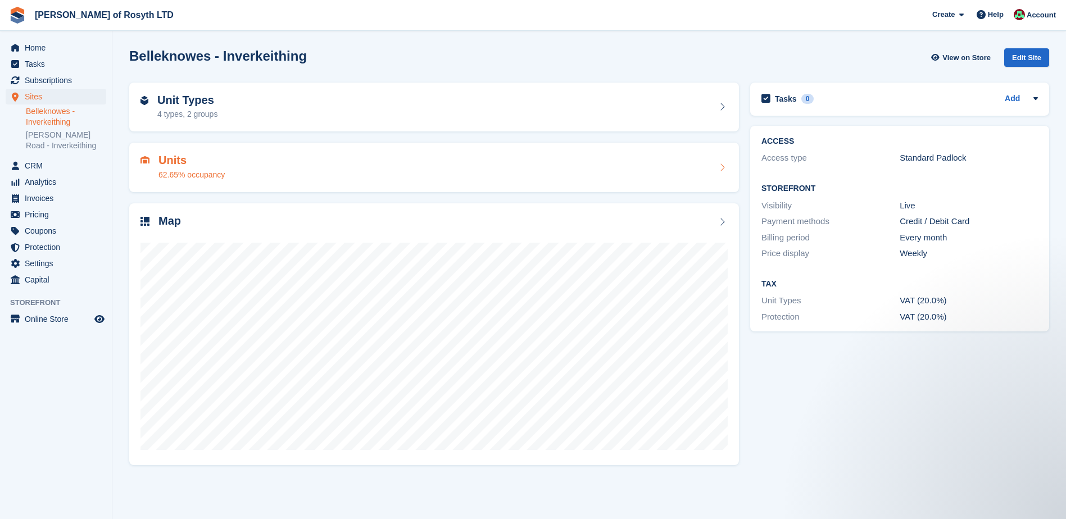
click at [208, 162] on h2 "Units" at bounding box center [191, 160] width 66 height 13
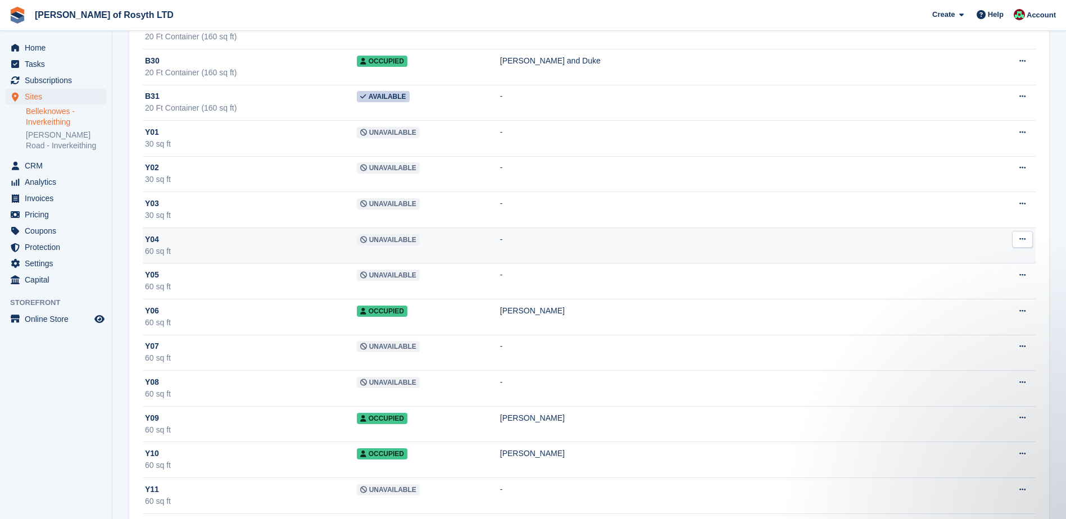
scroll to position [1220, 0]
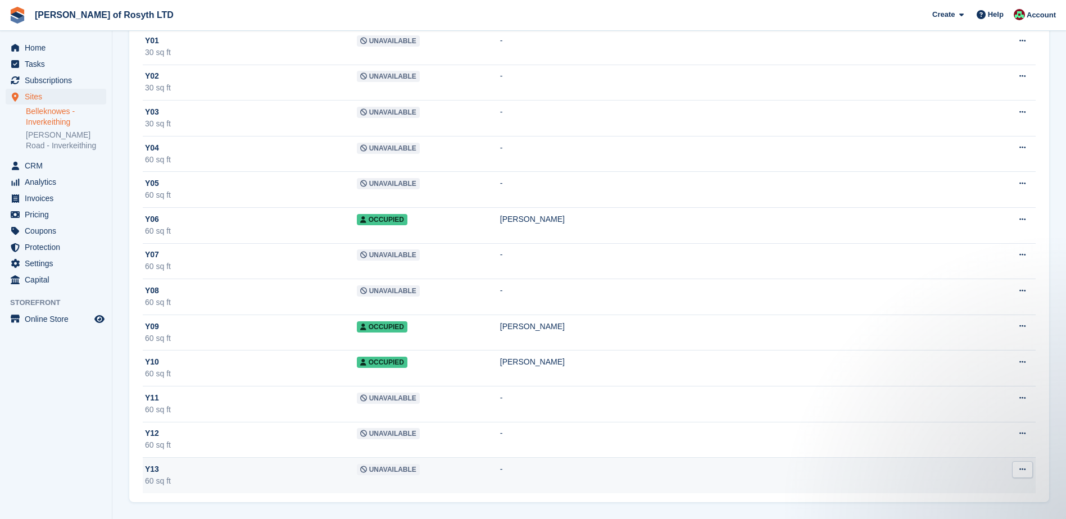
click at [420, 471] on span "Unavailable" at bounding box center [388, 469] width 63 height 11
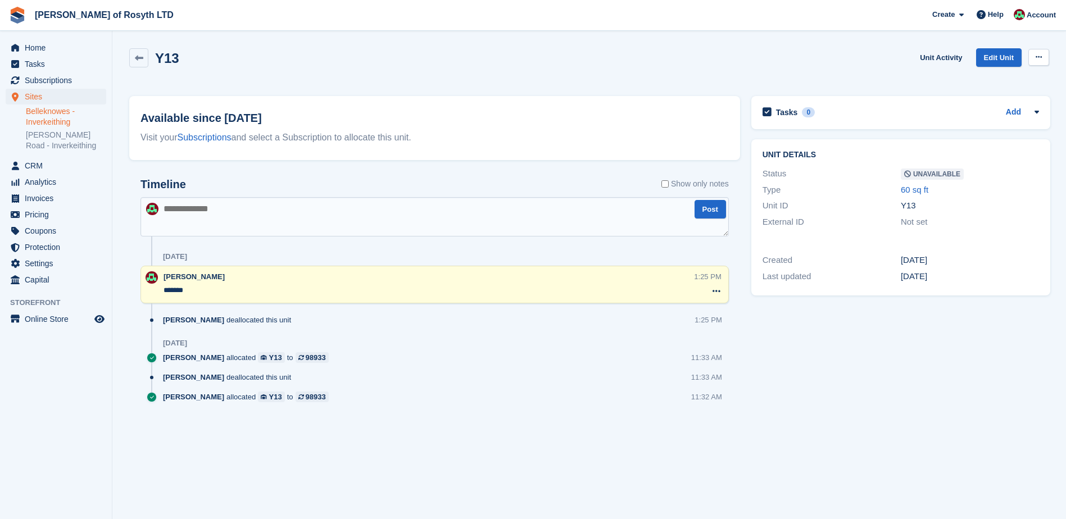
click at [1042, 57] on button at bounding box center [1038, 57] width 21 height 17
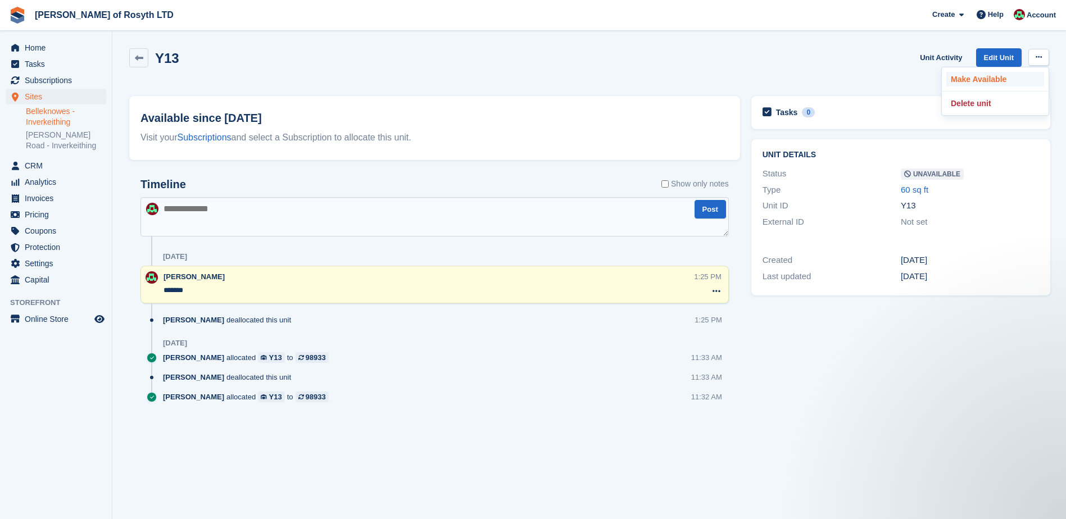
click at [984, 80] on p "Make Available" at bounding box center [995, 79] width 98 height 15
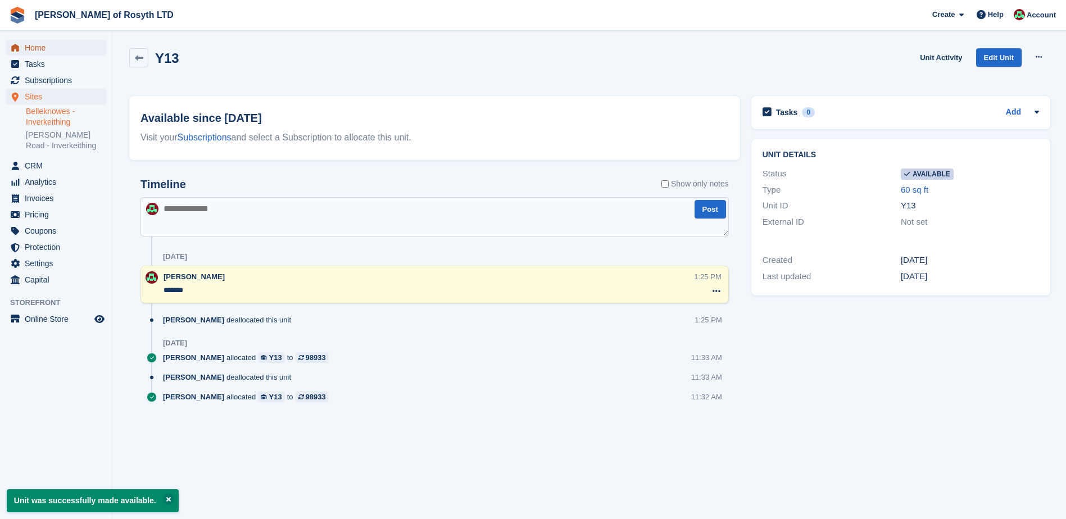
click at [32, 47] on span "Home" at bounding box center [58, 48] width 67 height 16
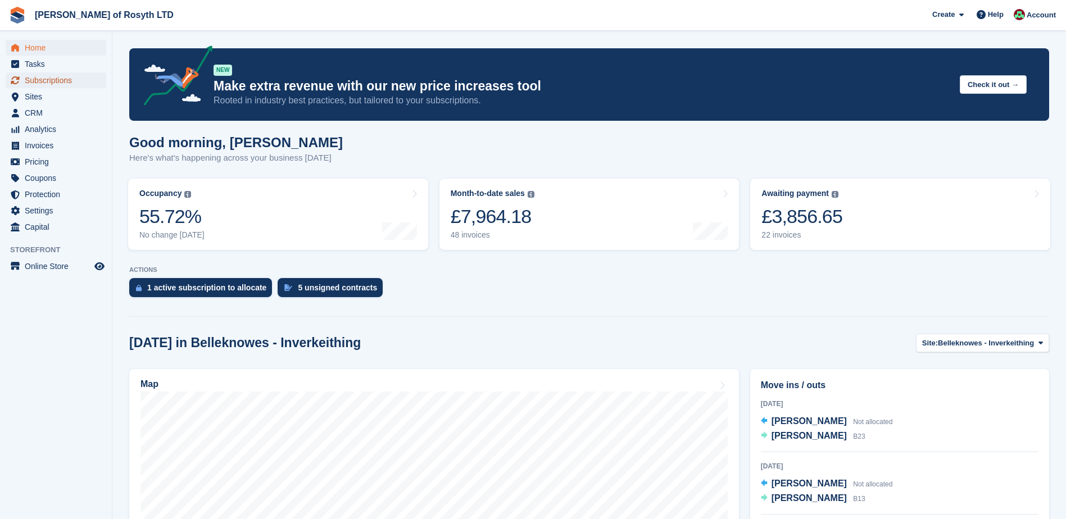
click at [41, 81] on span "Subscriptions" at bounding box center [58, 80] width 67 height 16
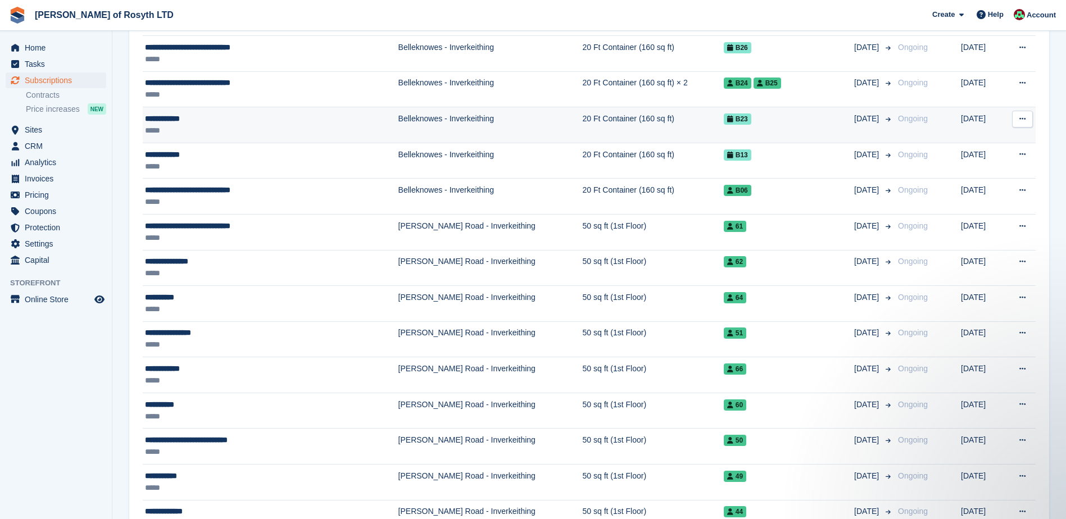
scroll to position [899, 0]
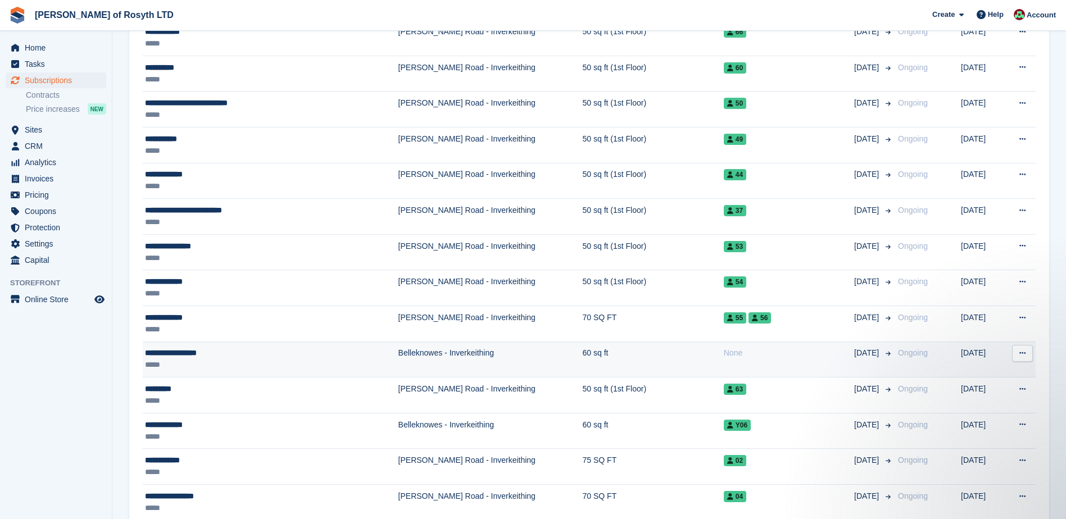
click at [1026, 354] on icon at bounding box center [1022, 353] width 6 height 7
click at [181, 352] on div "**********" at bounding box center [239, 353] width 188 height 12
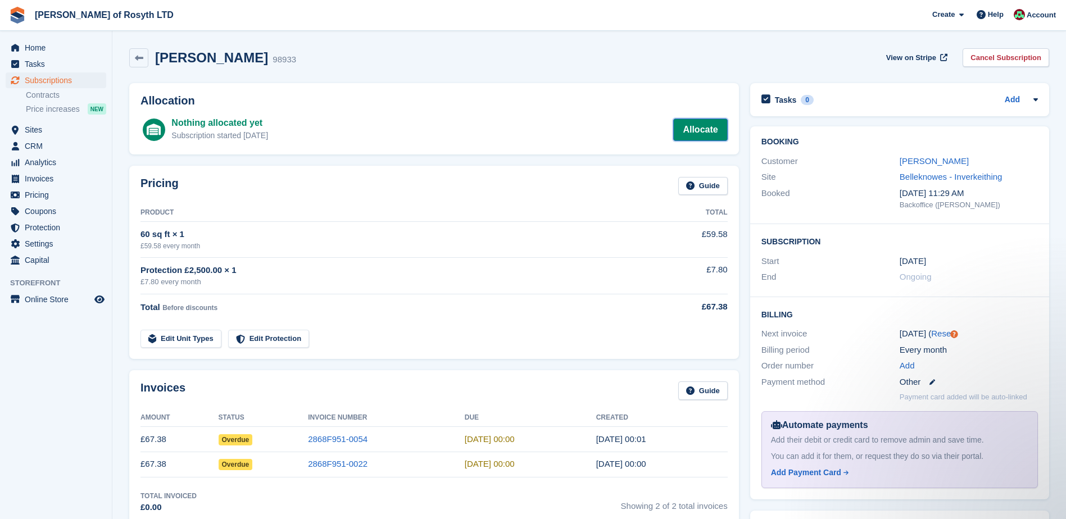
click at [703, 131] on link "Allocate" at bounding box center [700, 130] width 54 height 22
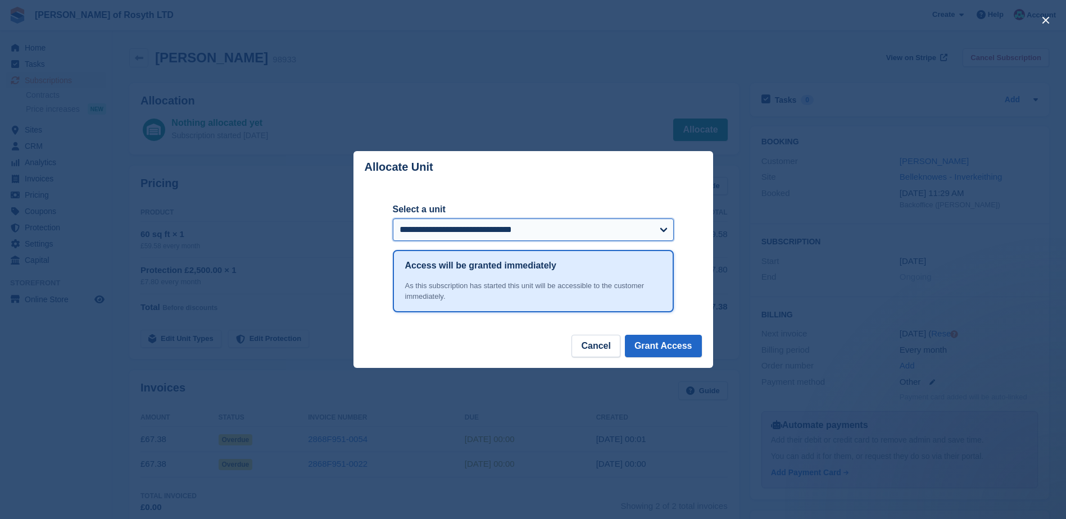
click at [659, 229] on select "**********" at bounding box center [533, 230] width 281 height 22
select select "******"
click at [393, 219] on select "**********" at bounding box center [533, 230] width 281 height 22
click at [664, 349] on button "Grant Access" at bounding box center [663, 346] width 77 height 22
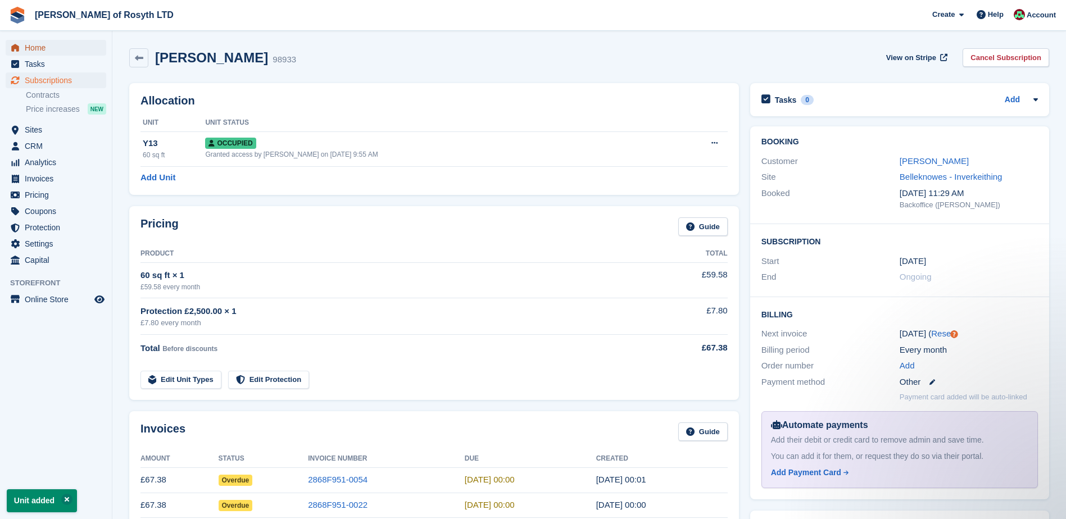
click at [33, 50] on span "Home" at bounding box center [58, 48] width 67 height 16
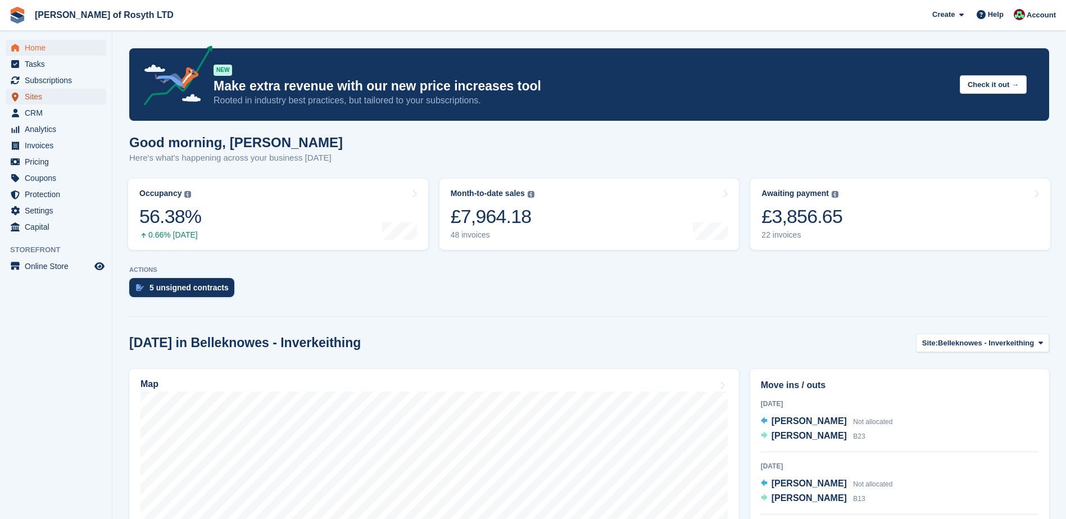
click at [39, 98] on span "Sites" at bounding box center [58, 97] width 67 height 16
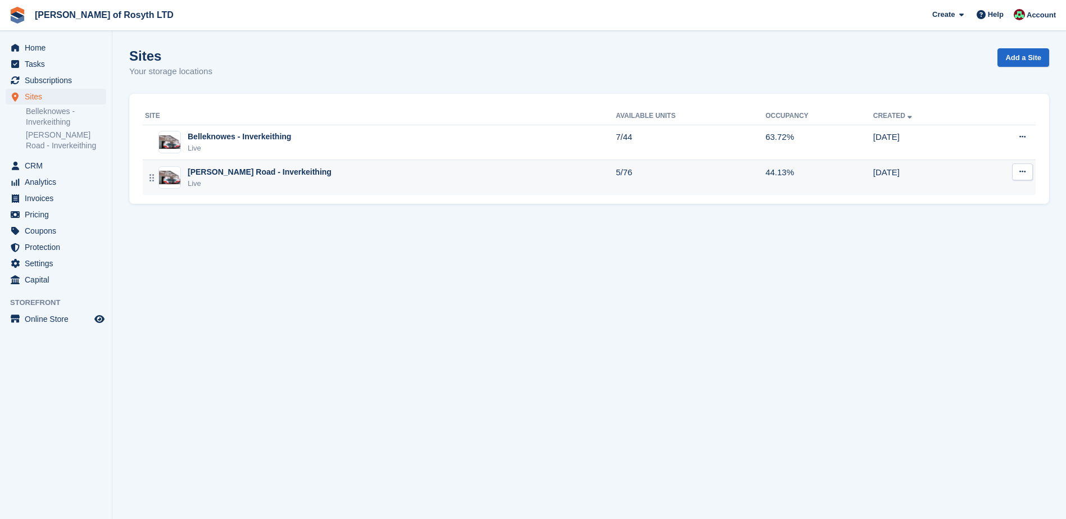
click at [246, 178] on div "Live" at bounding box center [260, 183] width 144 height 11
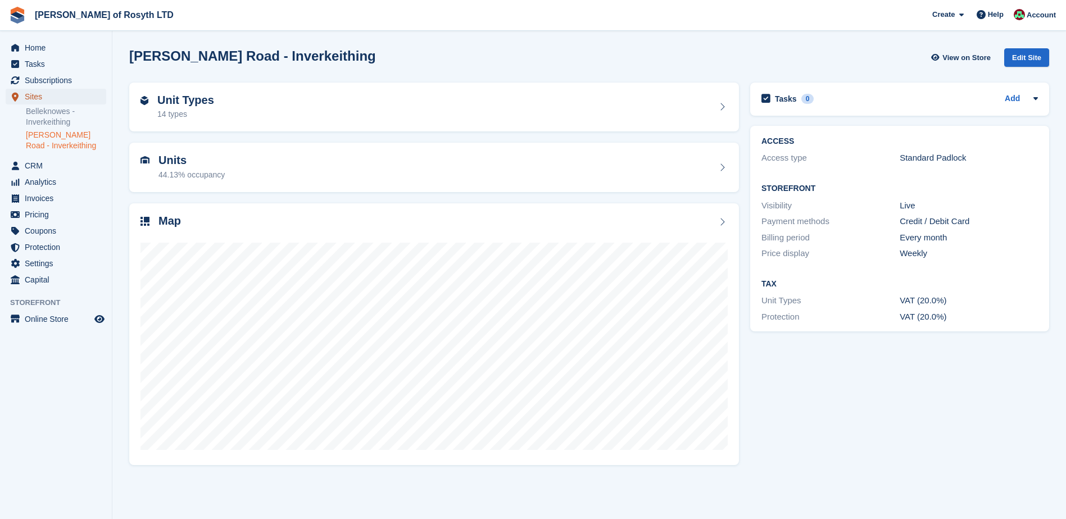
click at [26, 95] on span "Sites" at bounding box center [58, 97] width 67 height 16
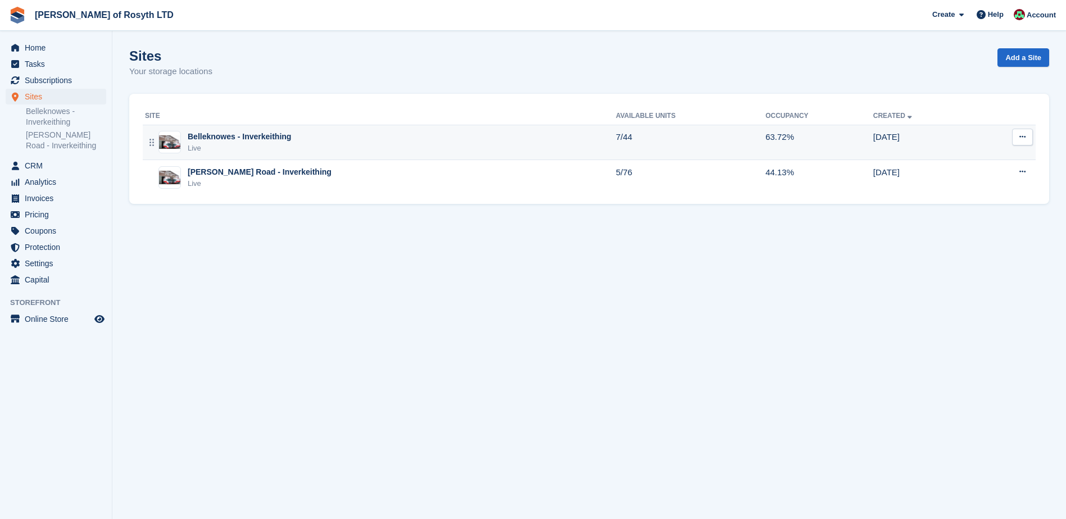
click at [230, 138] on div "Belleknowes - Inverkeithing" at bounding box center [239, 137] width 103 height 12
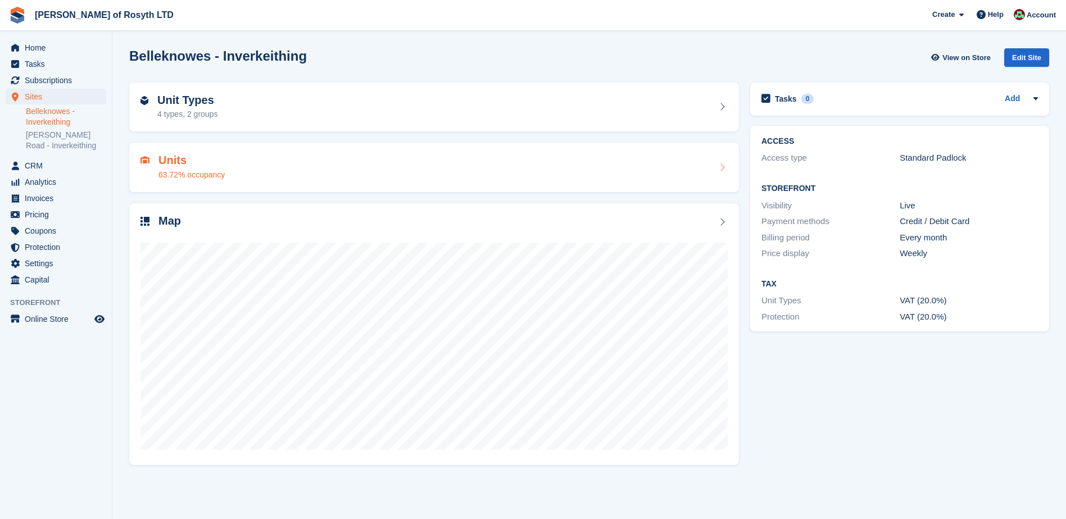
click at [250, 178] on div "Units 63.72% occupancy" at bounding box center [433, 167] width 587 height 27
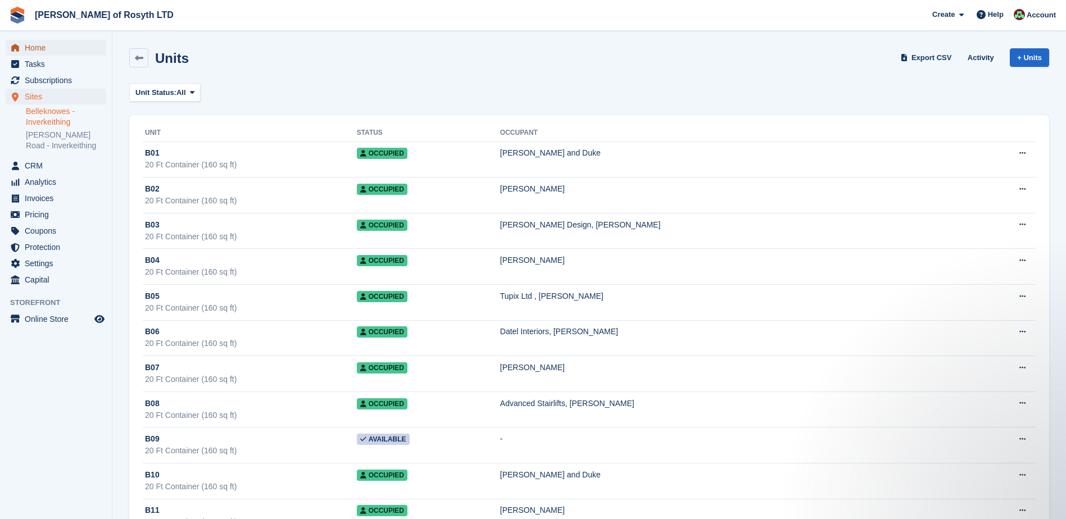
click at [33, 49] on span "Home" at bounding box center [58, 48] width 67 height 16
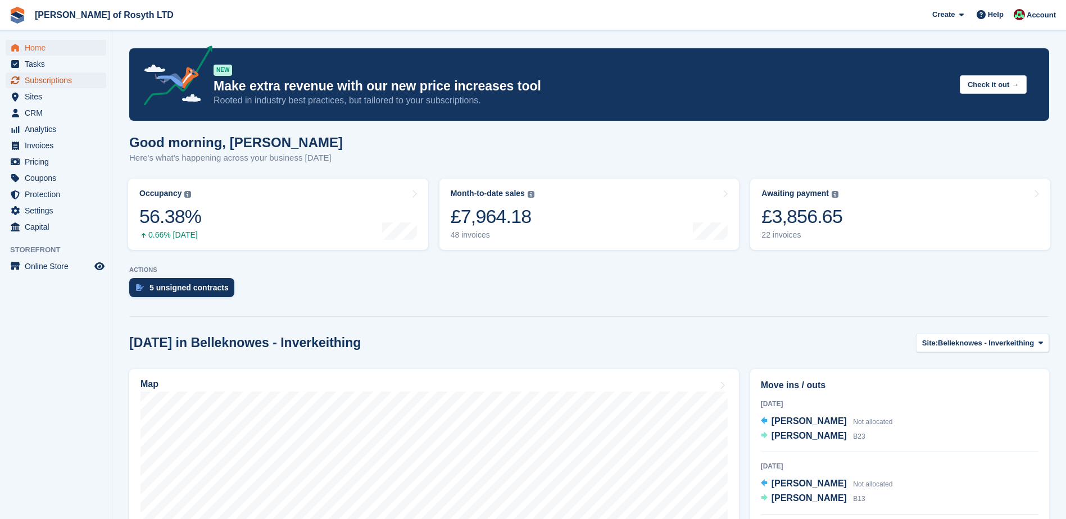
click at [48, 81] on span "Subscriptions" at bounding box center [58, 80] width 67 height 16
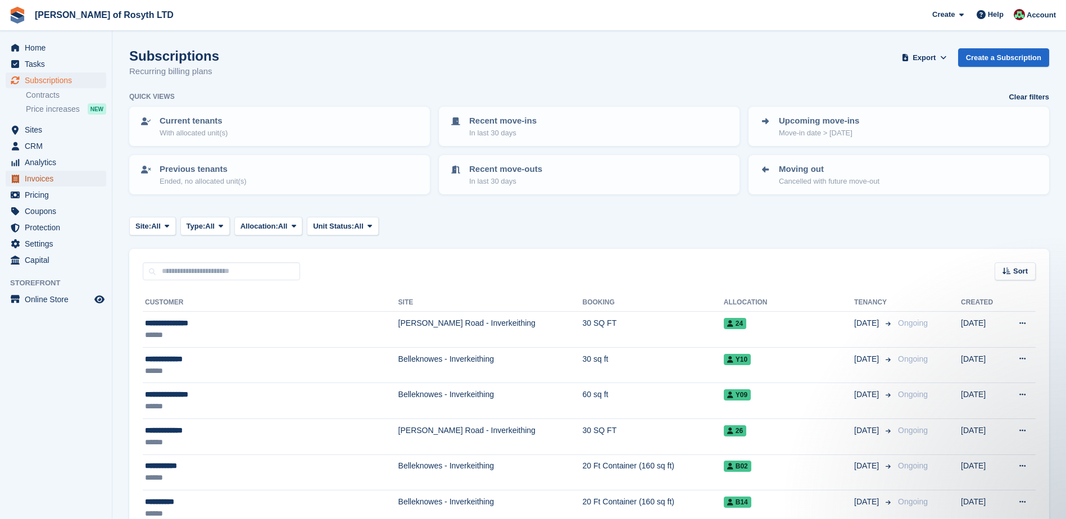
click at [37, 178] on span "Invoices" at bounding box center [58, 179] width 67 height 16
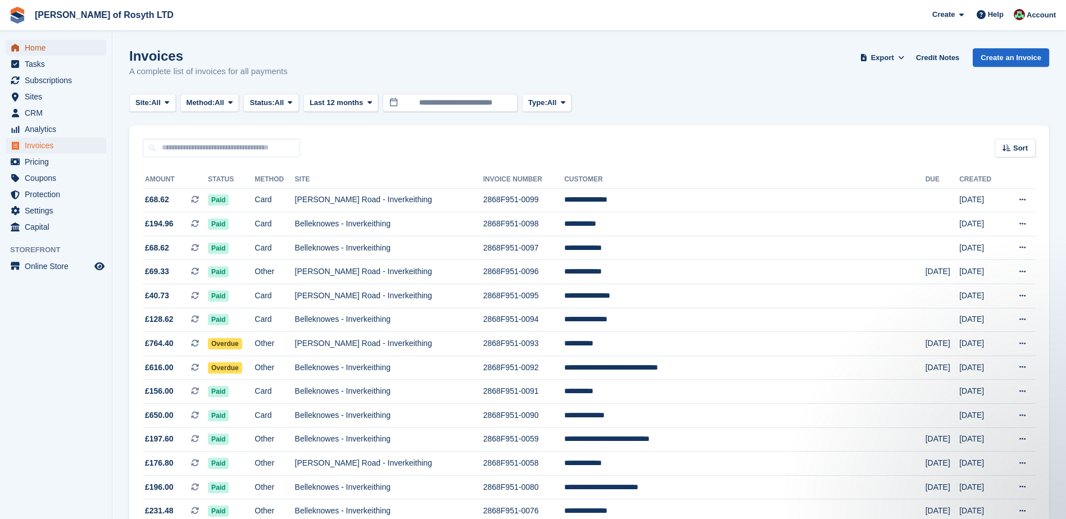
click at [35, 48] on span "Home" at bounding box center [58, 48] width 67 height 16
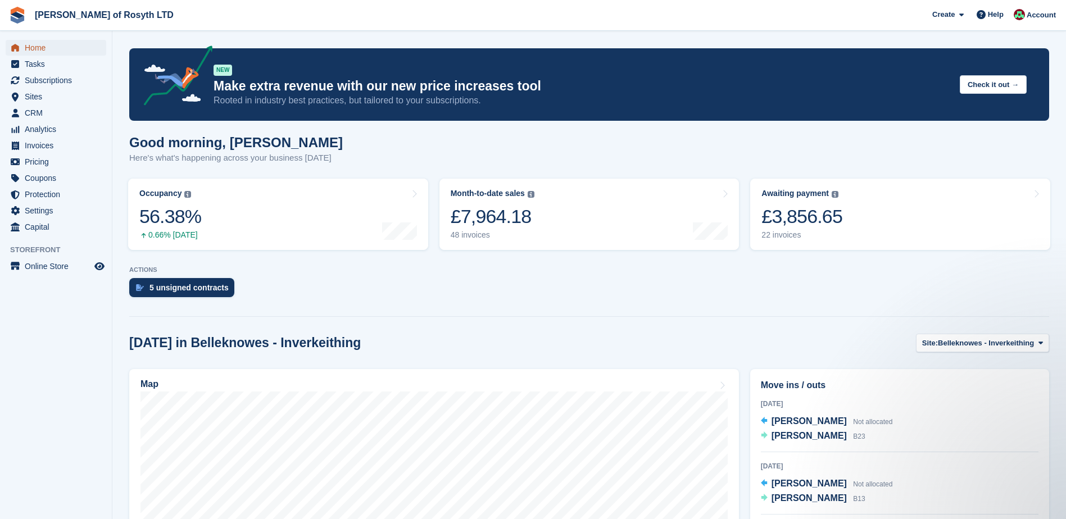
click at [29, 48] on span "Home" at bounding box center [58, 48] width 67 height 16
click at [32, 142] on span "Invoices" at bounding box center [58, 146] width 67 height 16
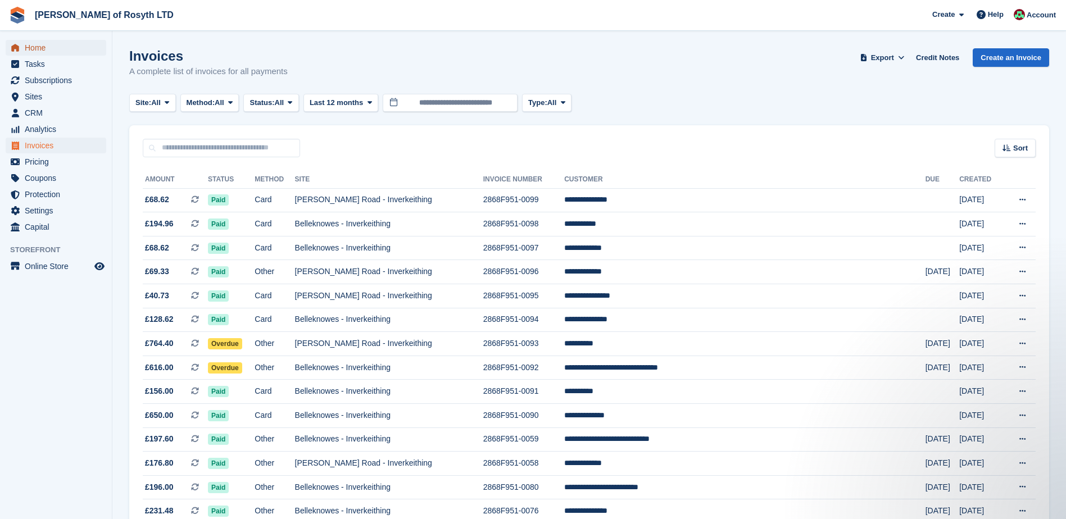
click at [38, 49] on span "Home" at bounding box center [58, 48] width 67 height 16
